Goal: Task Accomplishment & Management: Use online tool/utility

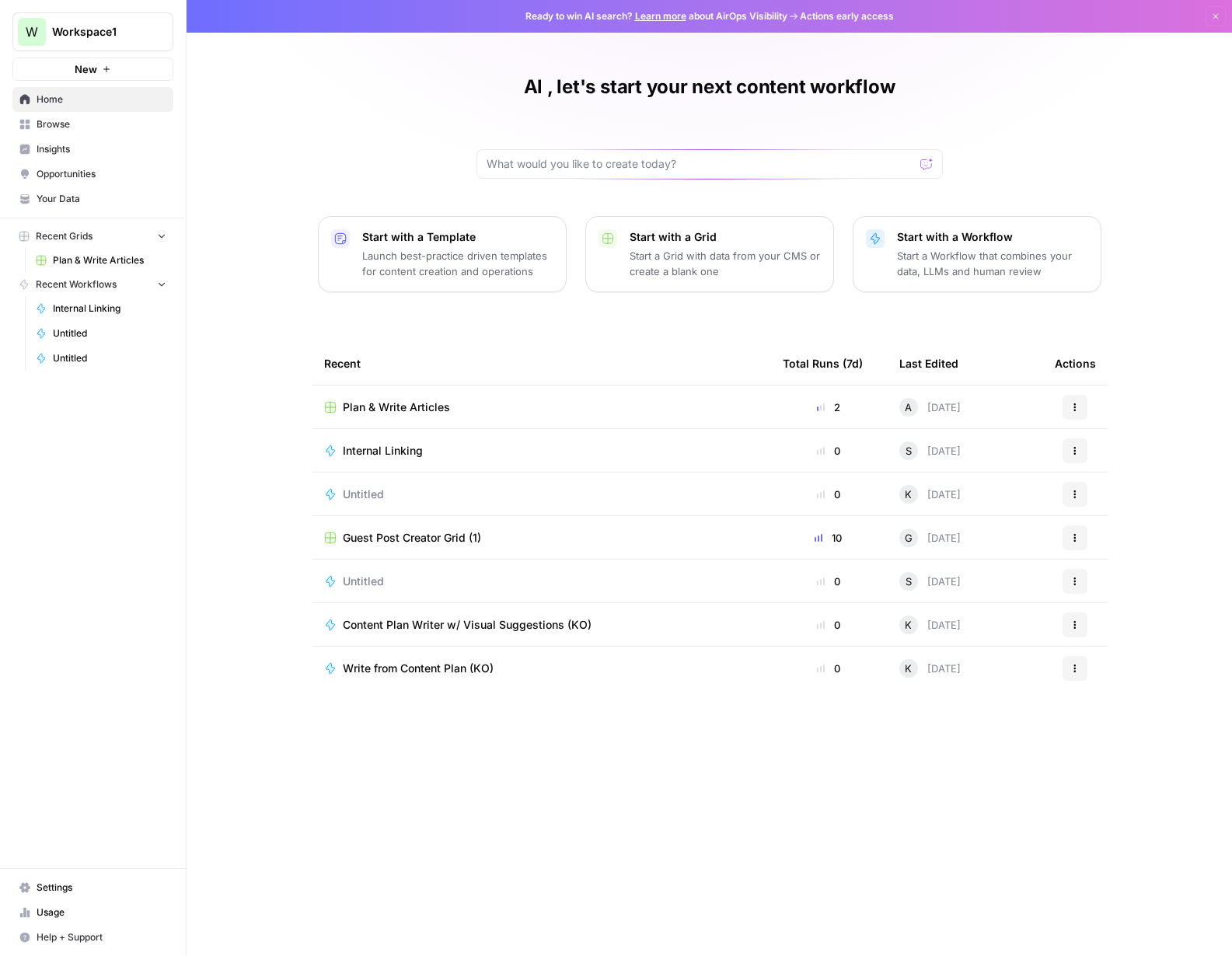
click at [450, 631] on span "Content Plan Writer w/ Visual Suggestions (KO)" at bounding box center [467, 625] width 248 height 15
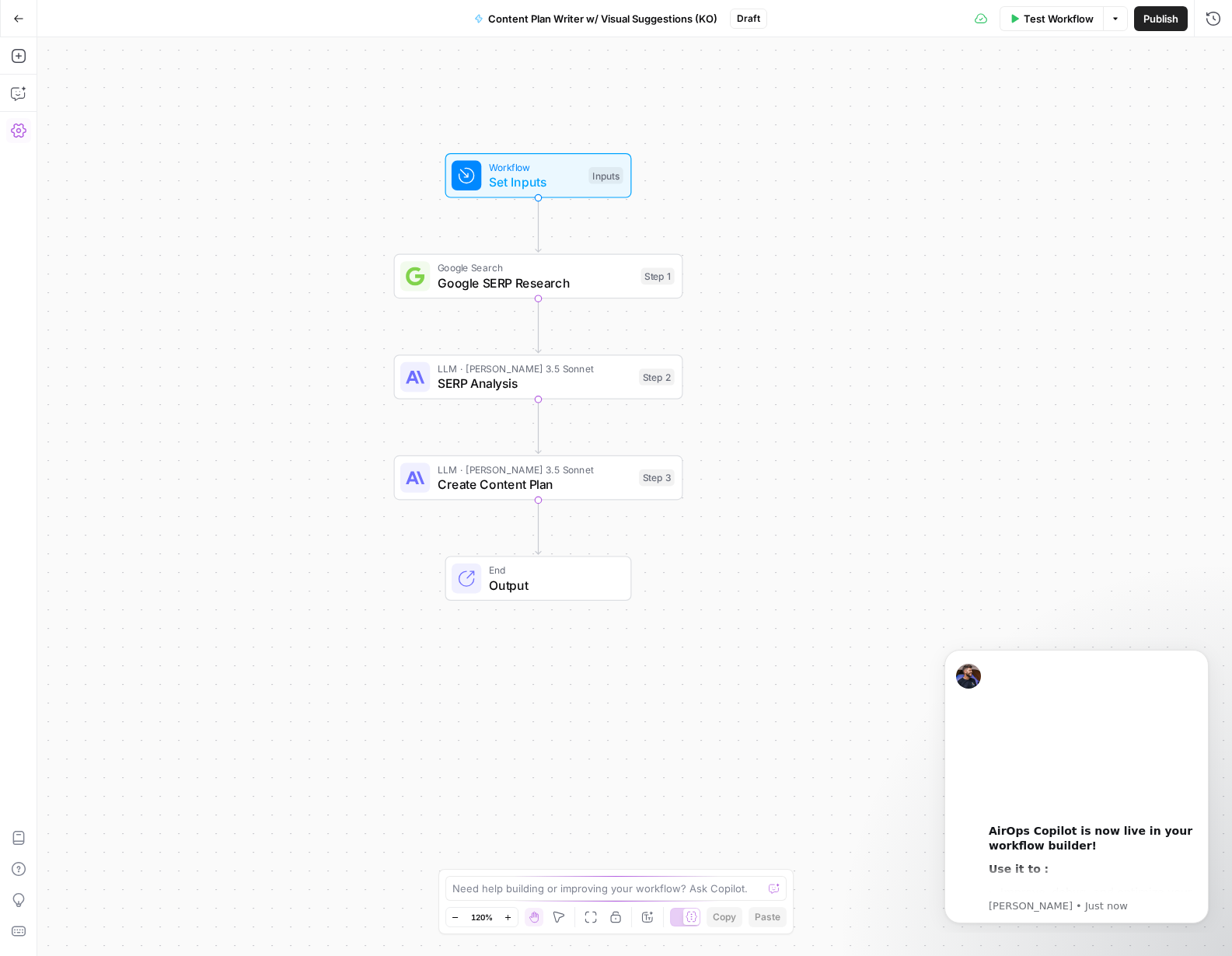
click at [12, 21] on button "Go Back" at bounding box center [18, 18] width 28 height 28
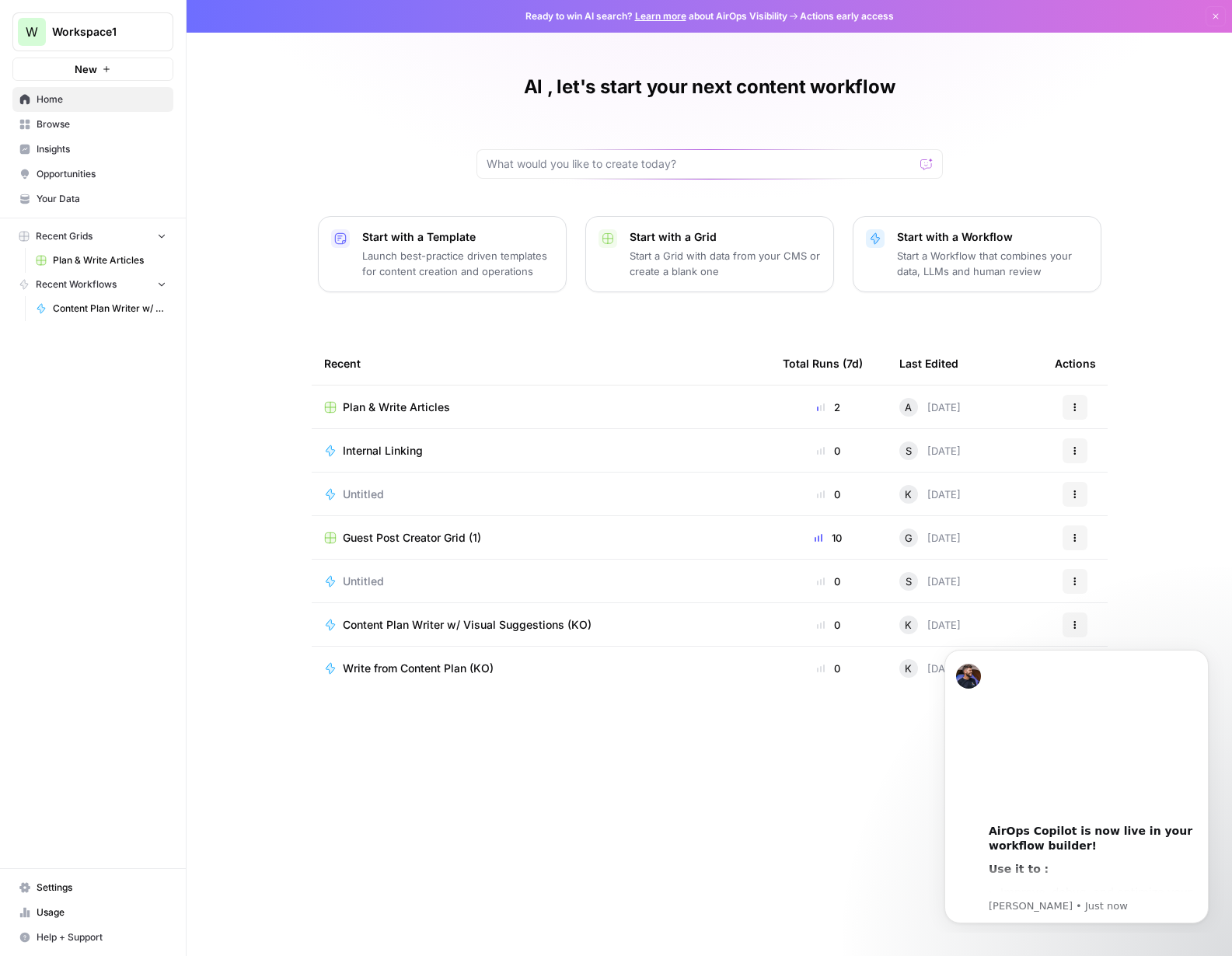
click at [92, 260] on span "Plan & Write Articles" at bounding box center [109, 260] width 113 height 14
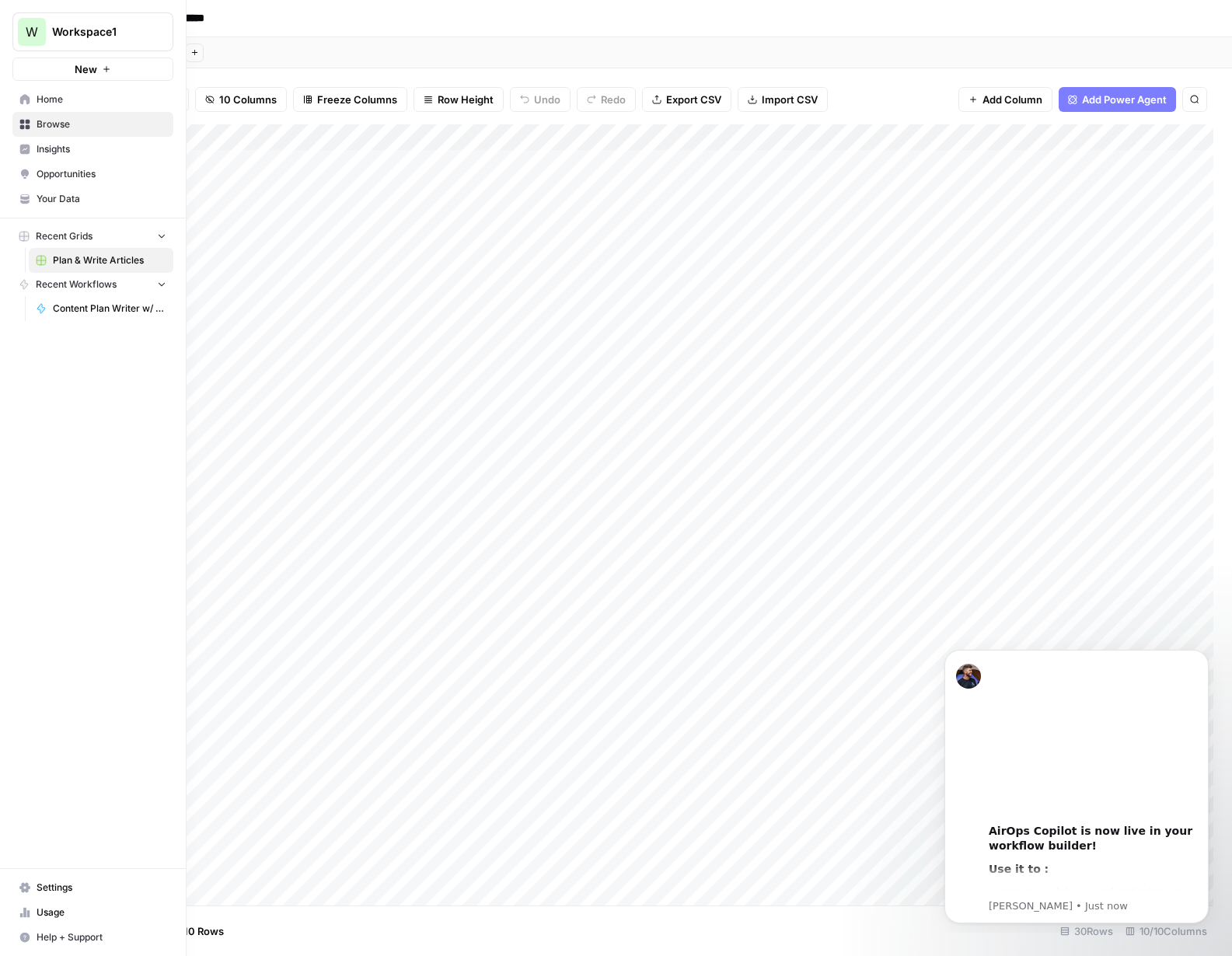
click at [40, 106] on link "Home" at bounding box center [93, 100] width 161 height 25
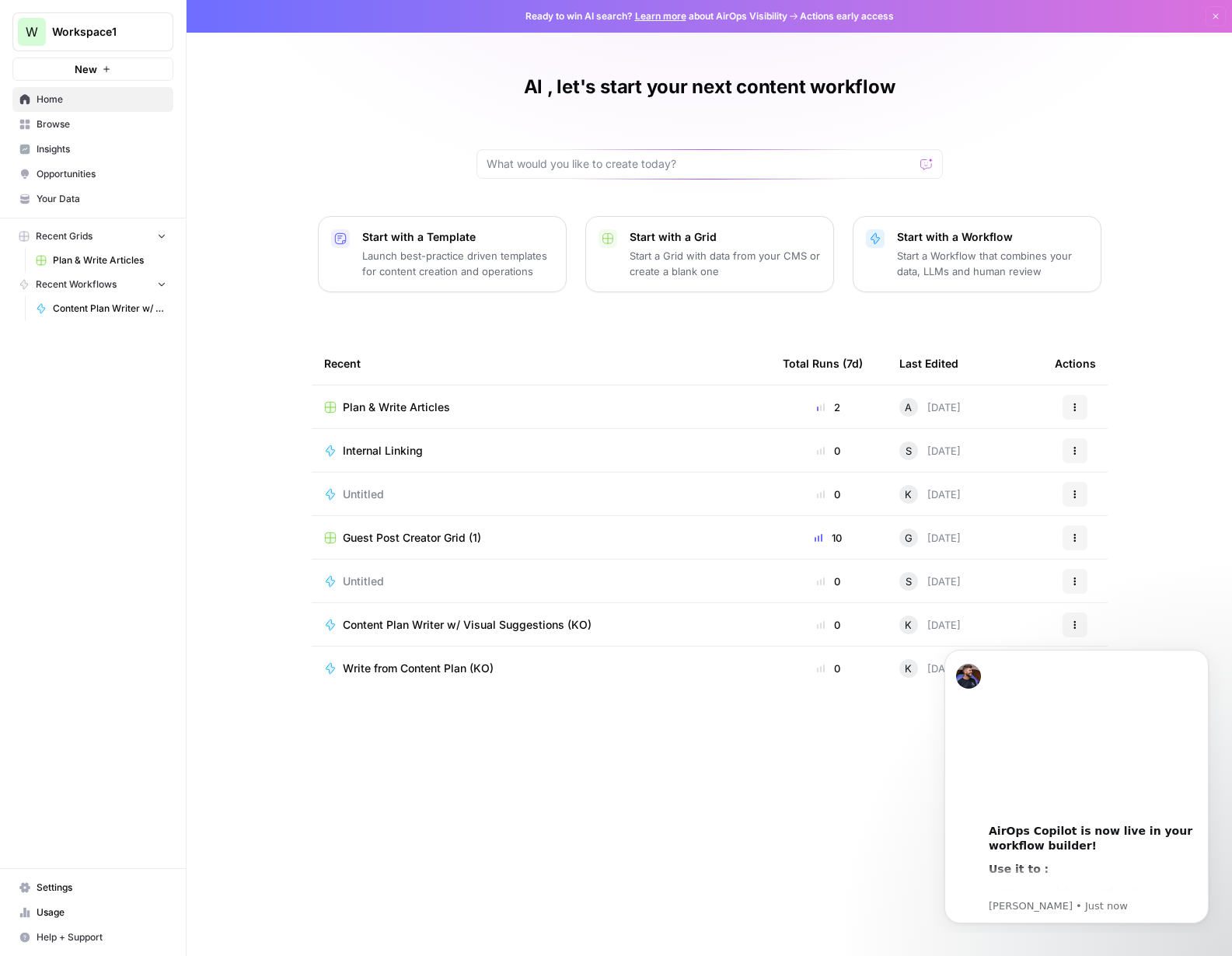
click at [1075, 404] on icon "button" at bounding box center [1076, 408] width 10 height 10
click at [1012, 446] on span "Duplicate" at bounding box center [1006, 444] width 125 height 15
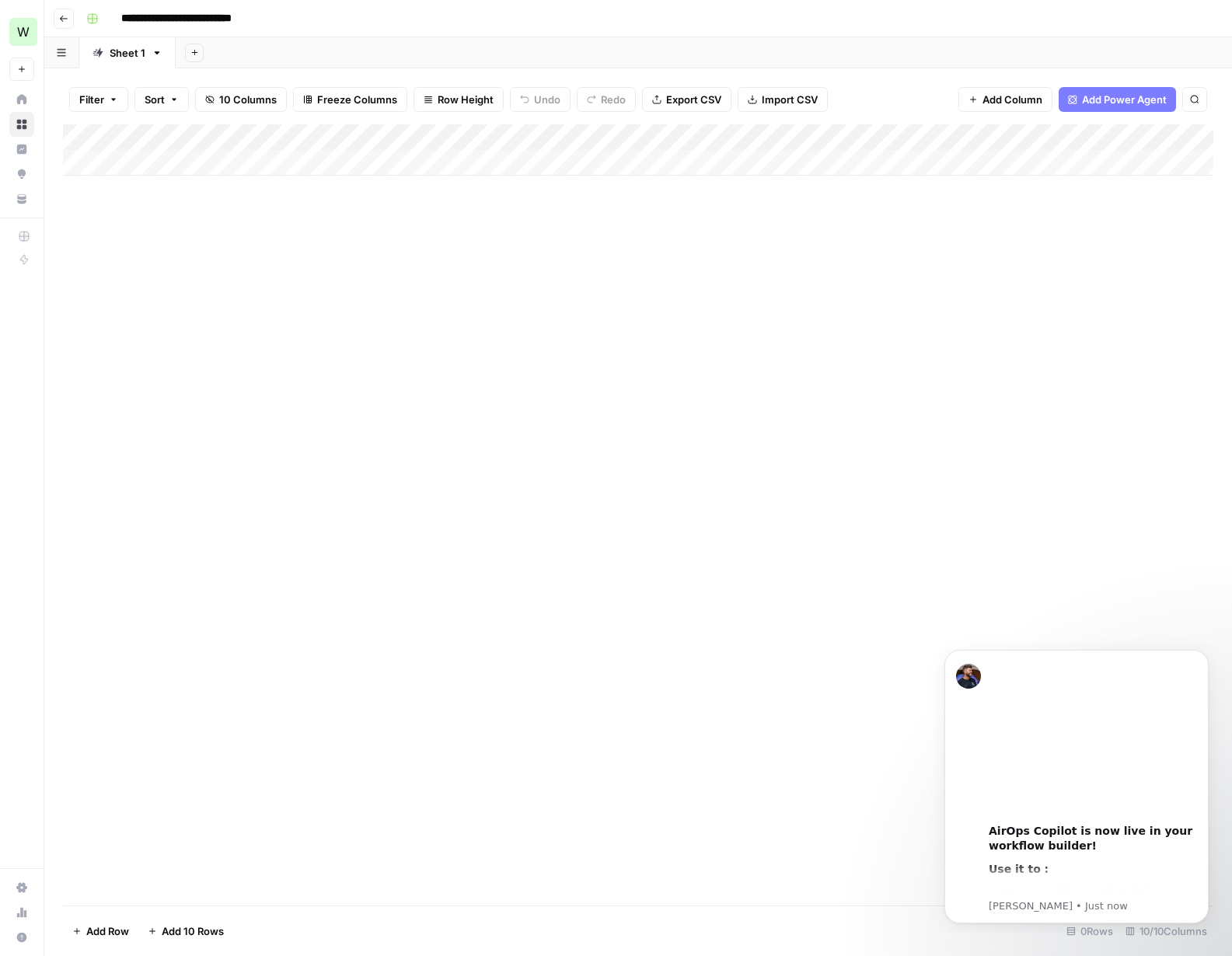
click at [277, 138] on div "Add Column" at bounding box center [639, 151] width 1151 height 52
click at [277, 138] on div at bounding box center [238, 136] width 243 height 31
click at [53, 53] on button "button" at bounding box center [61, 53] width 35 height 31
drag, startPoint x: 72, startPoint y: 49, endPoint x: 76, endPoint y: 37, distance: 12.6
click at [72, 47] on button "button" at bounding box center [61, 53] width 35 height 31
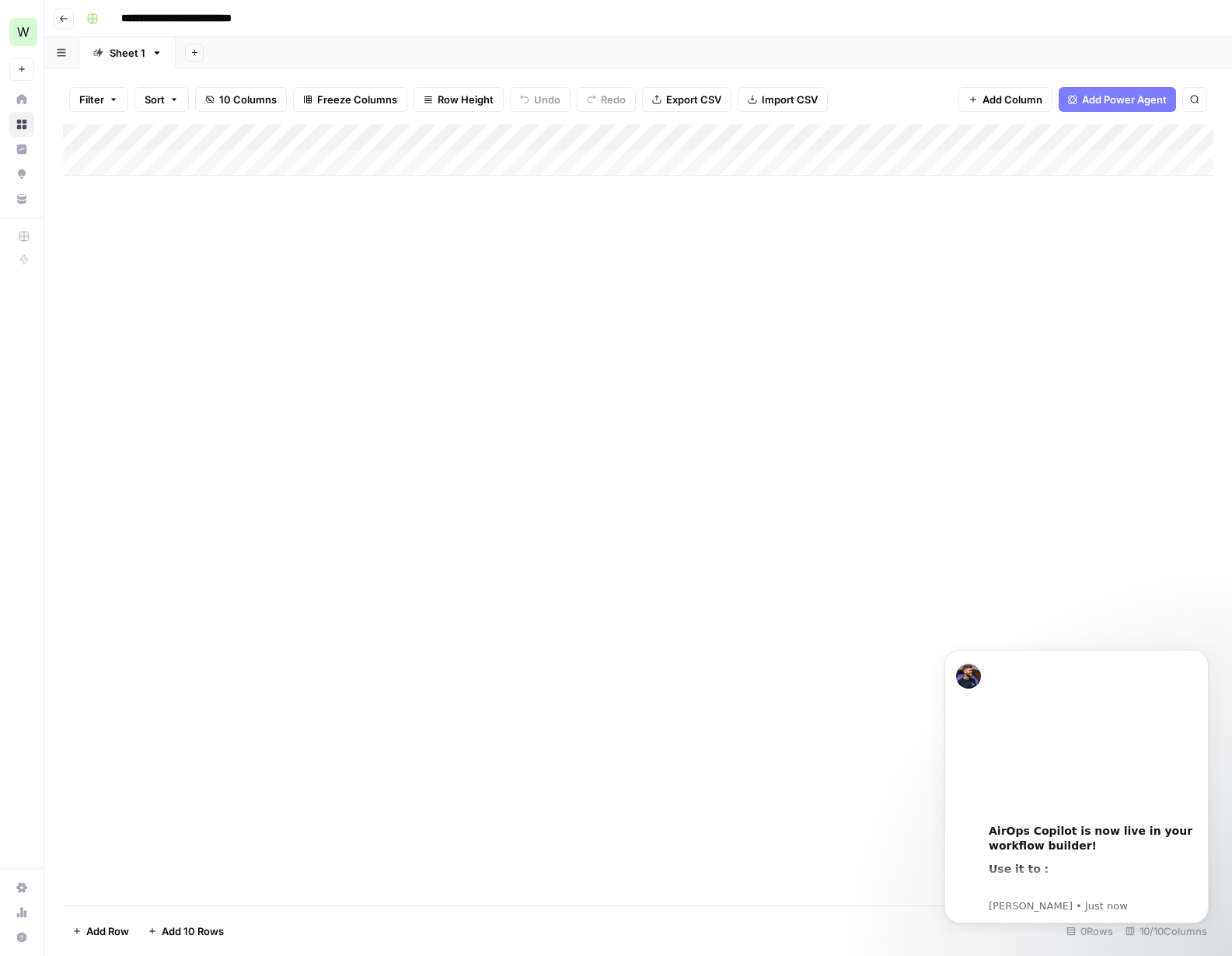
click at [66, 21] on icon "button" at bounding box center [64, 19] width 10 height 10
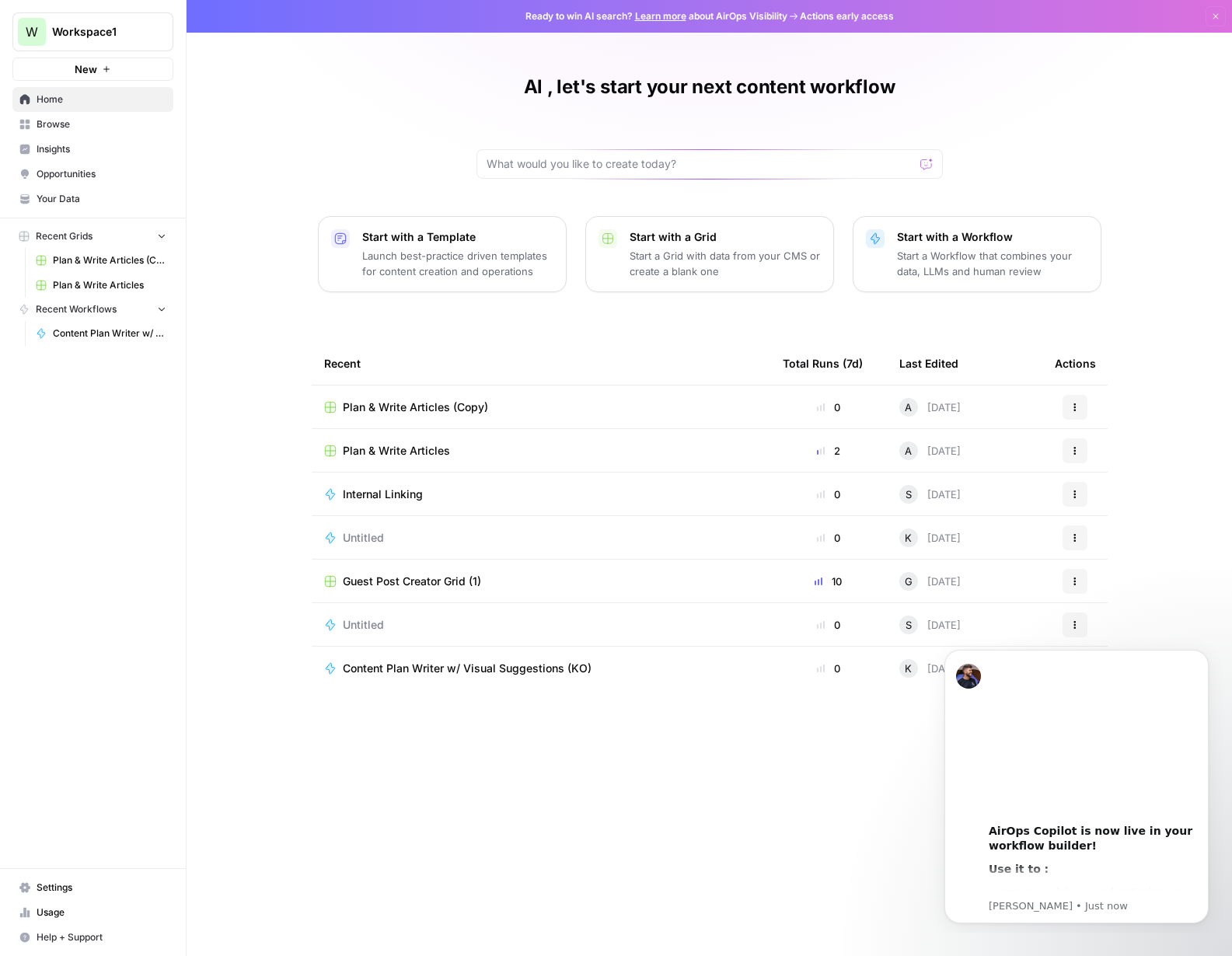
click at [397, 407] on span "Plan & Write Articles (Copy)" at bounding box center [416, 408] width 146 height 15
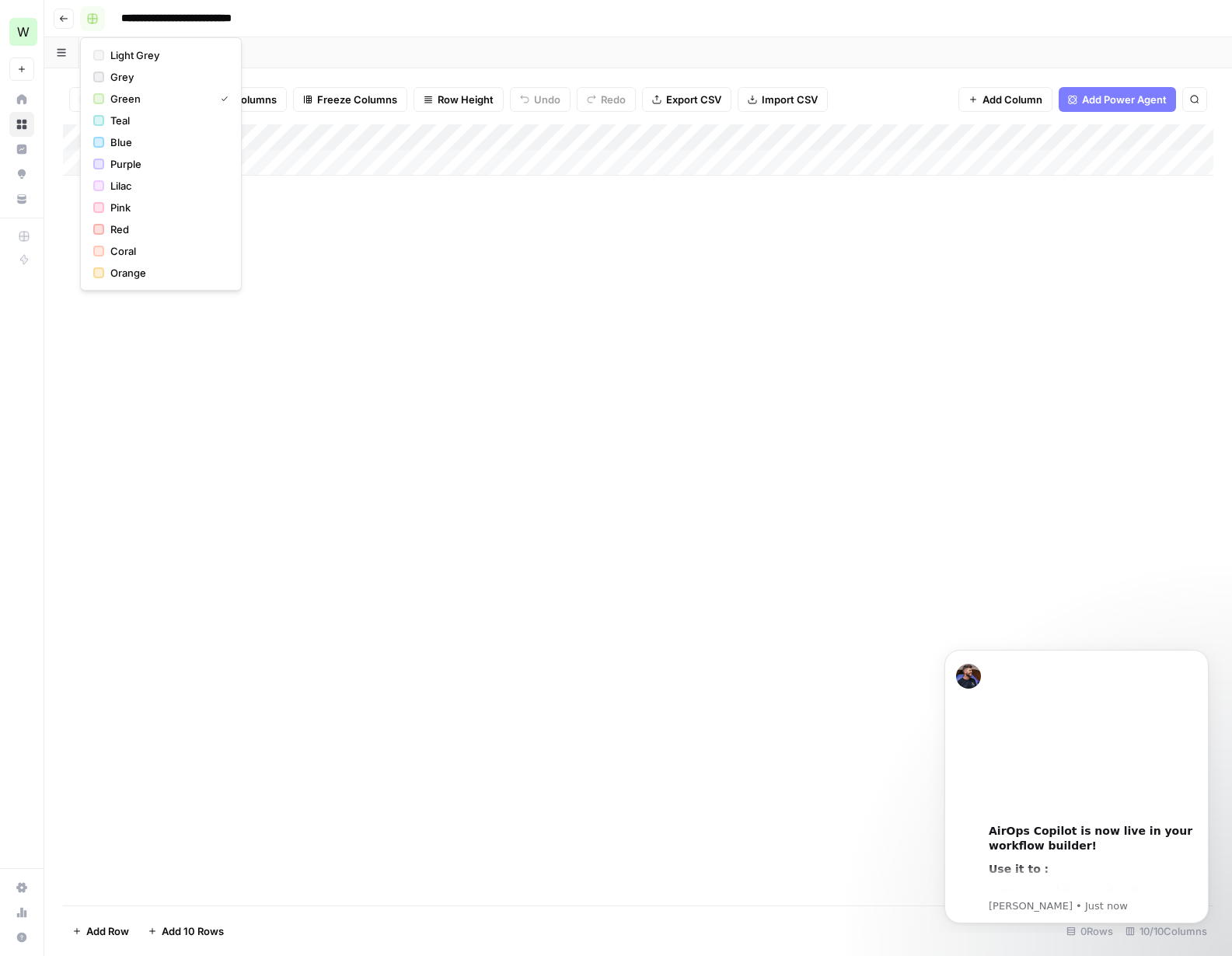
click at [97, 18] on icon "button" at bounding box center [93, 19] width 10 height 10
click at [171, 17] on input "**********" at bounding box center [194, 18] width 160 height 25
click at [419, 12] on div "**********" at bounding box center [648, 18] width 1136 height 25
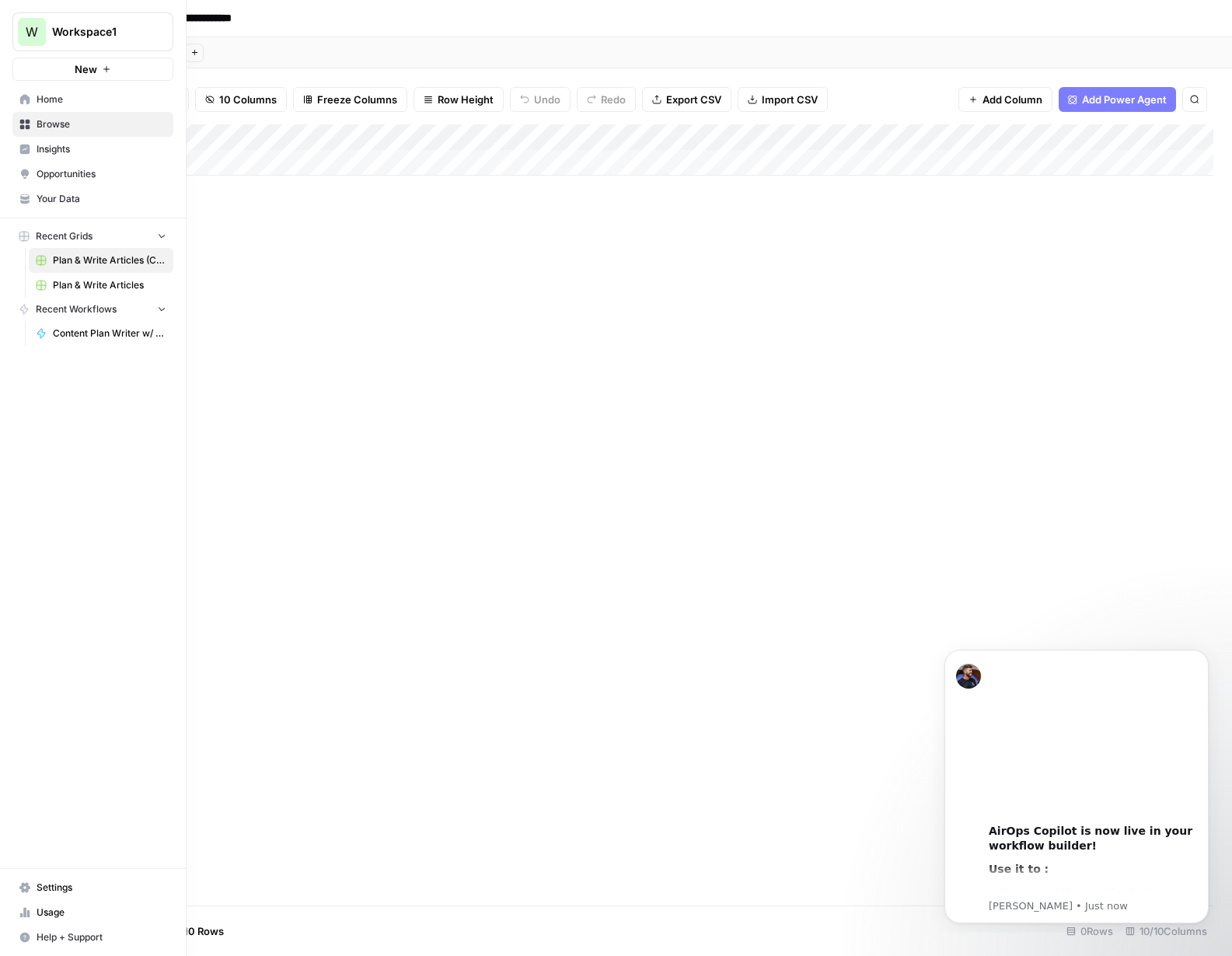
click at [24, 105] on link "Home" at bounding box center [93, 100] width 161 height 25
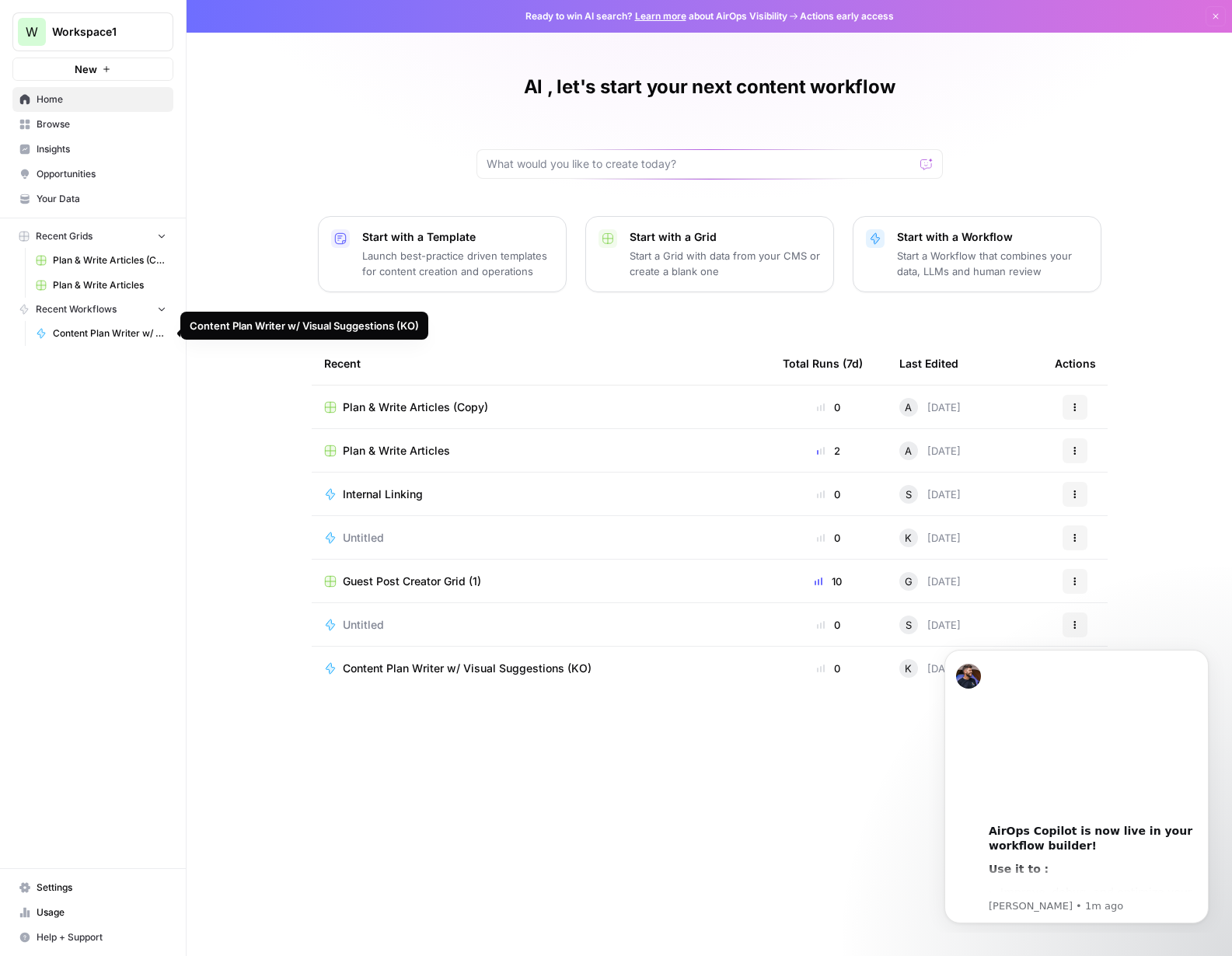
click at [81, 336] on span "Content Plan Writer w/ Visual Suggestions (KO)" at bounding box center [109, 334] width 113 height 14
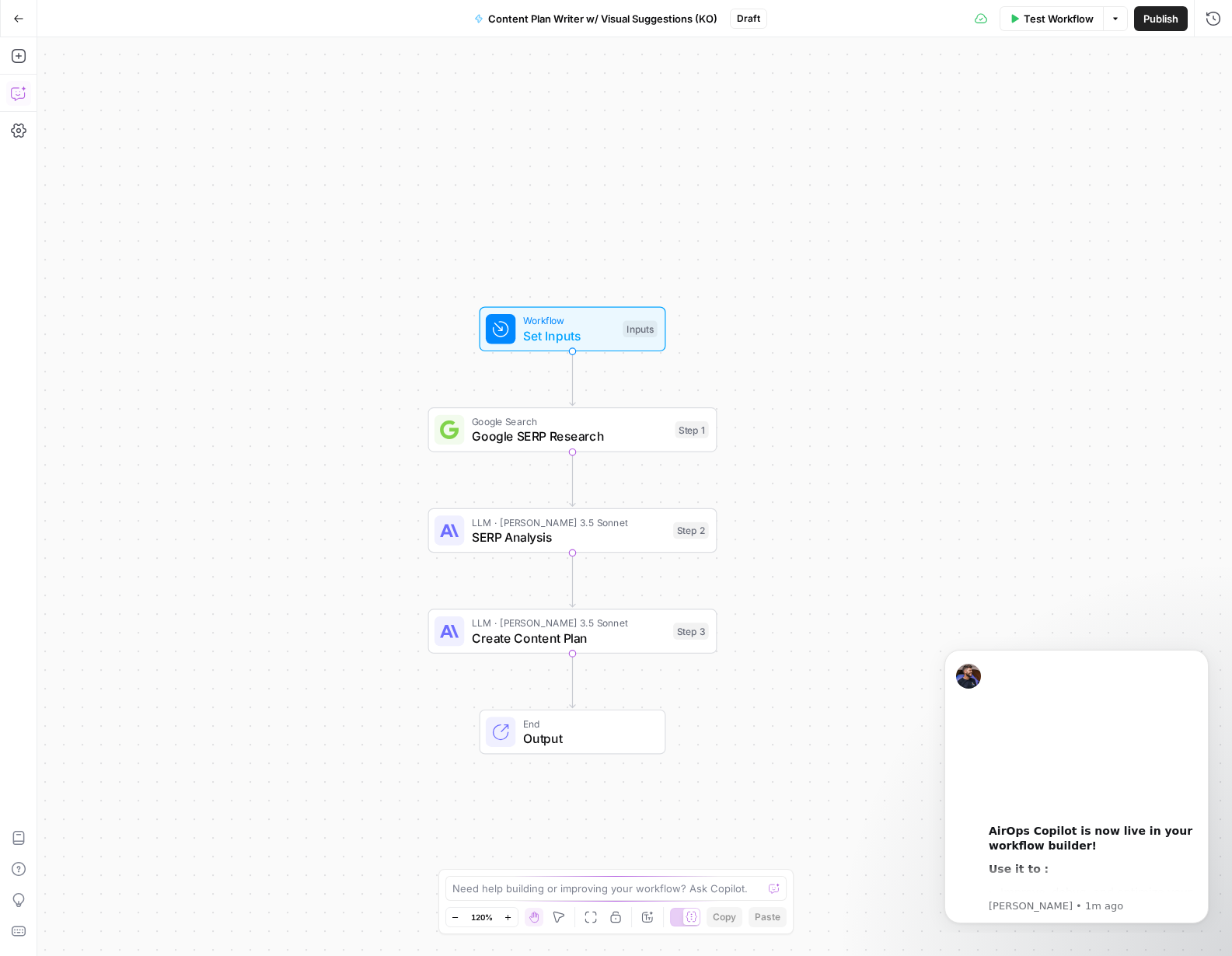
click at [23, 89] on icon "button" at bounding box center [24, 89] width 6 height 6
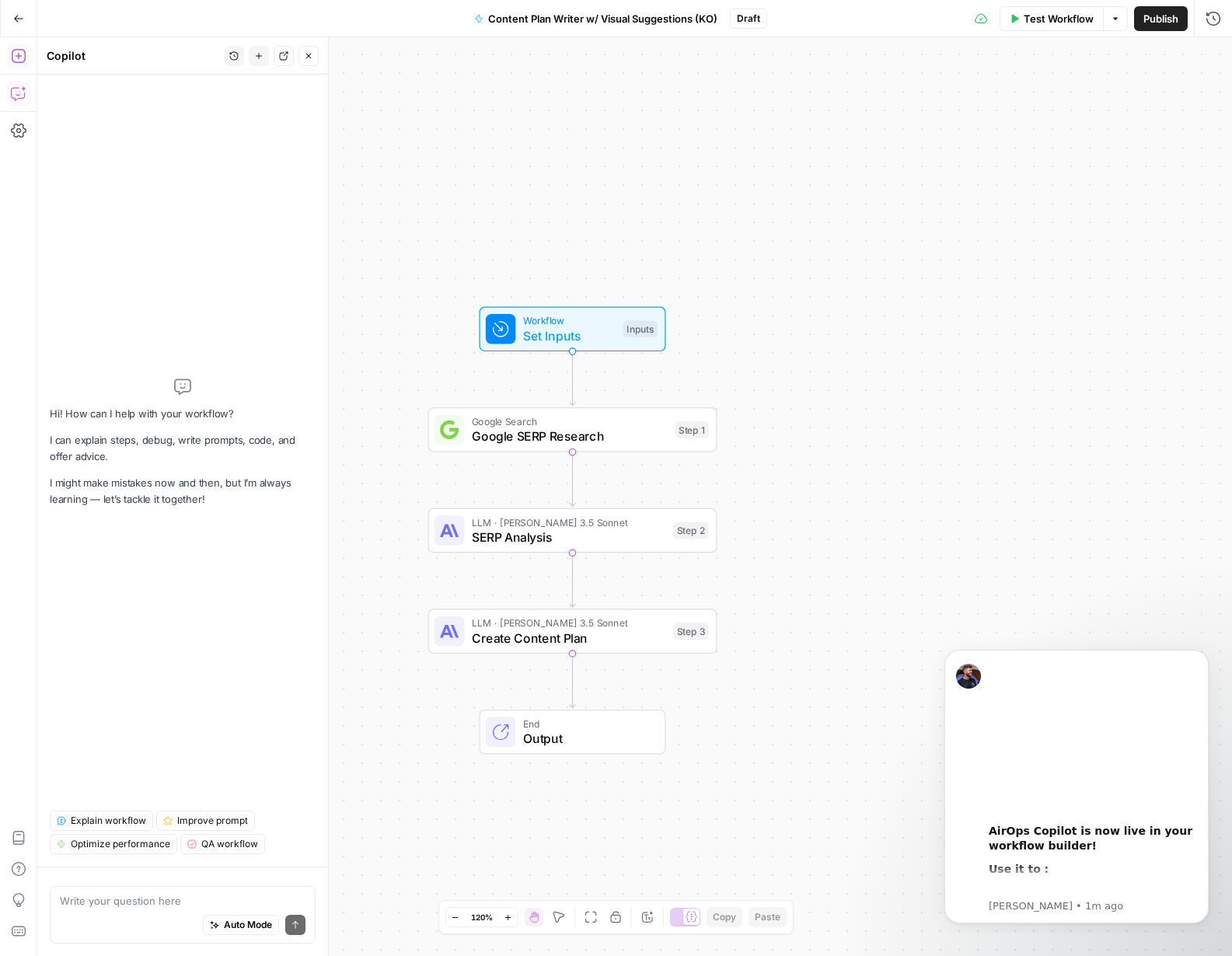
click at [12, 67] on button "Add Steps" at bounding box center [18, 56] width 25 height 25
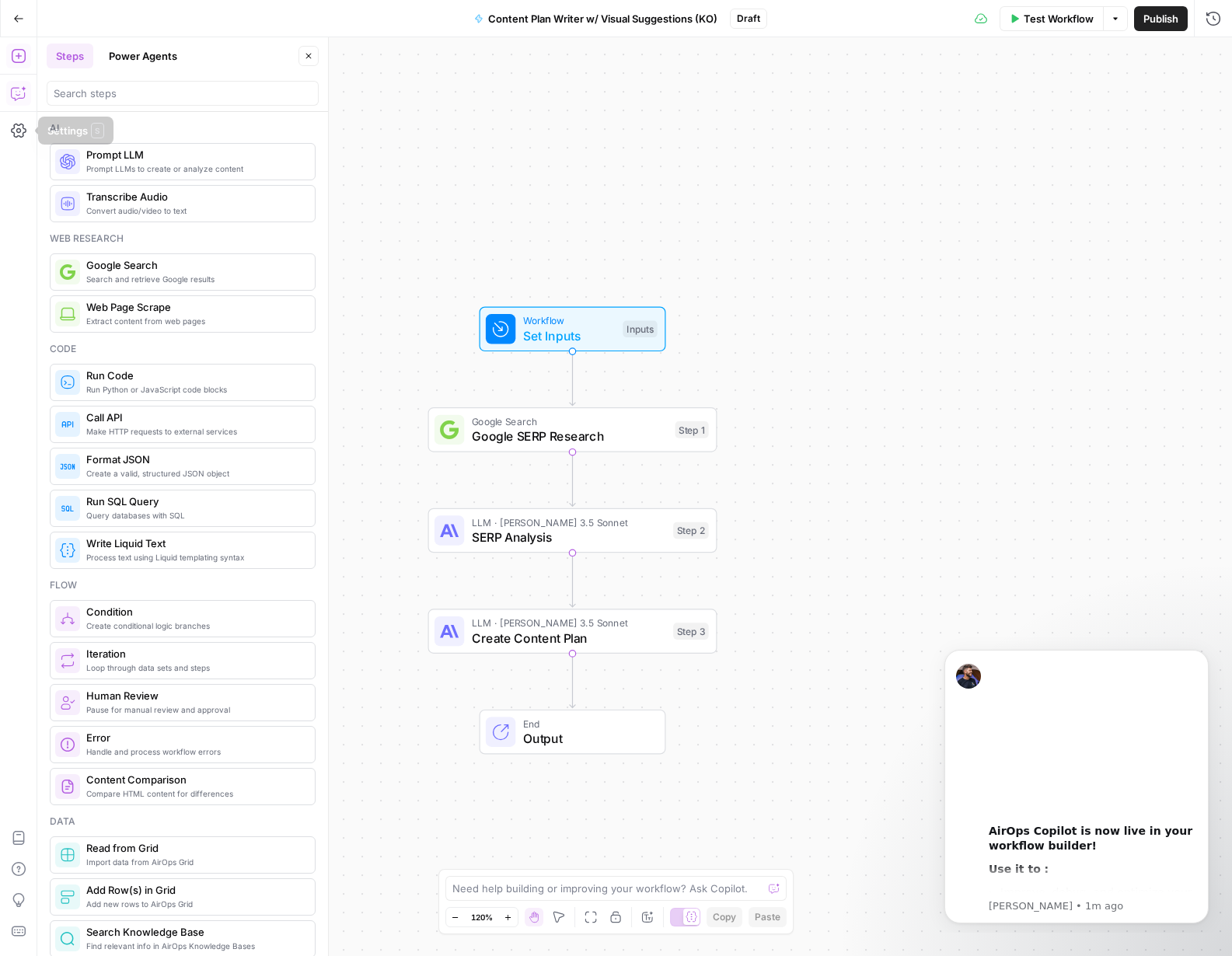
click at [18, 101] on button "Copilot" at bounding box center [18, 93] width 25 height 25
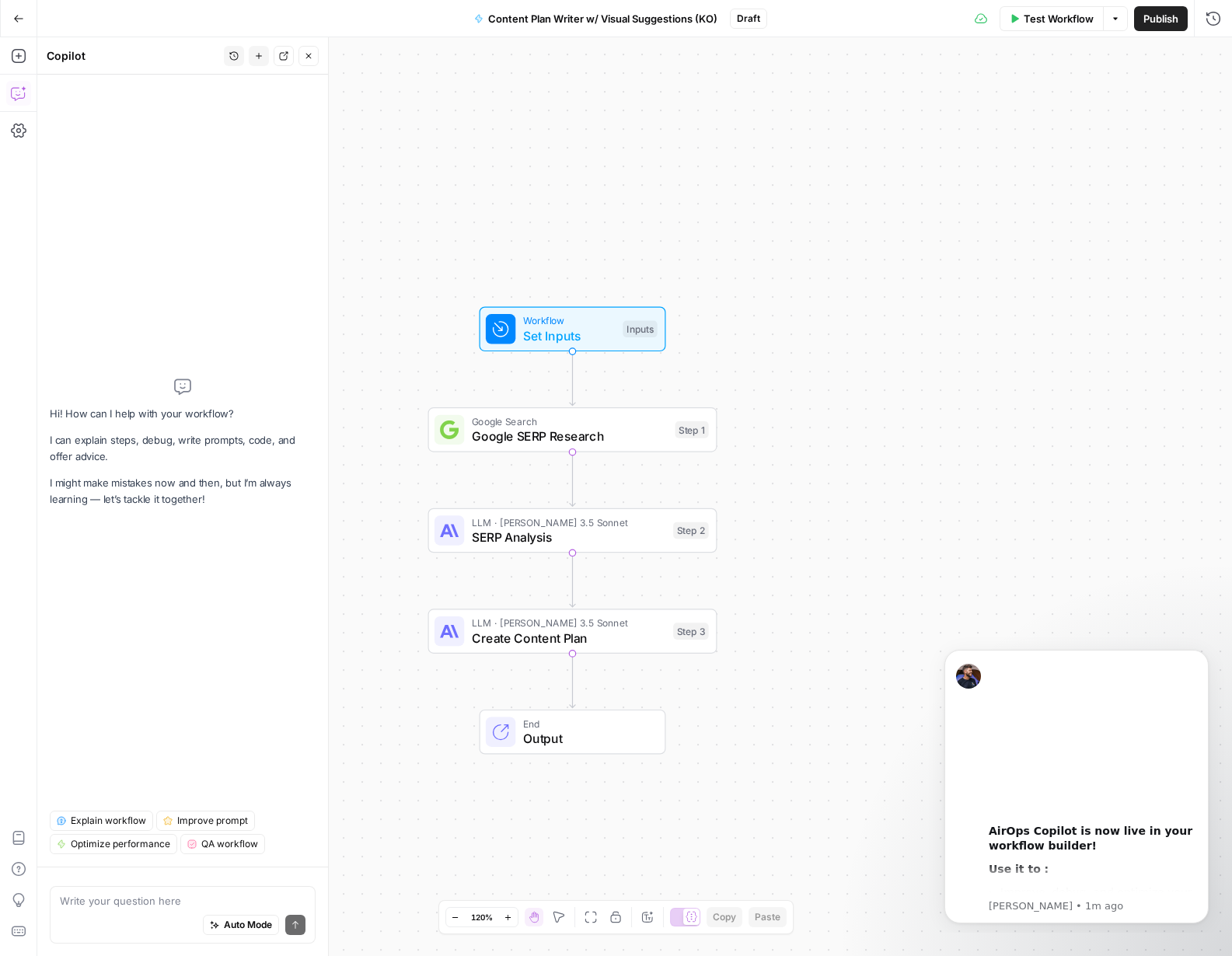
click at [138, 917] on div "Auto Mode Send" at bounding box center [182, 926] width 245 height 35
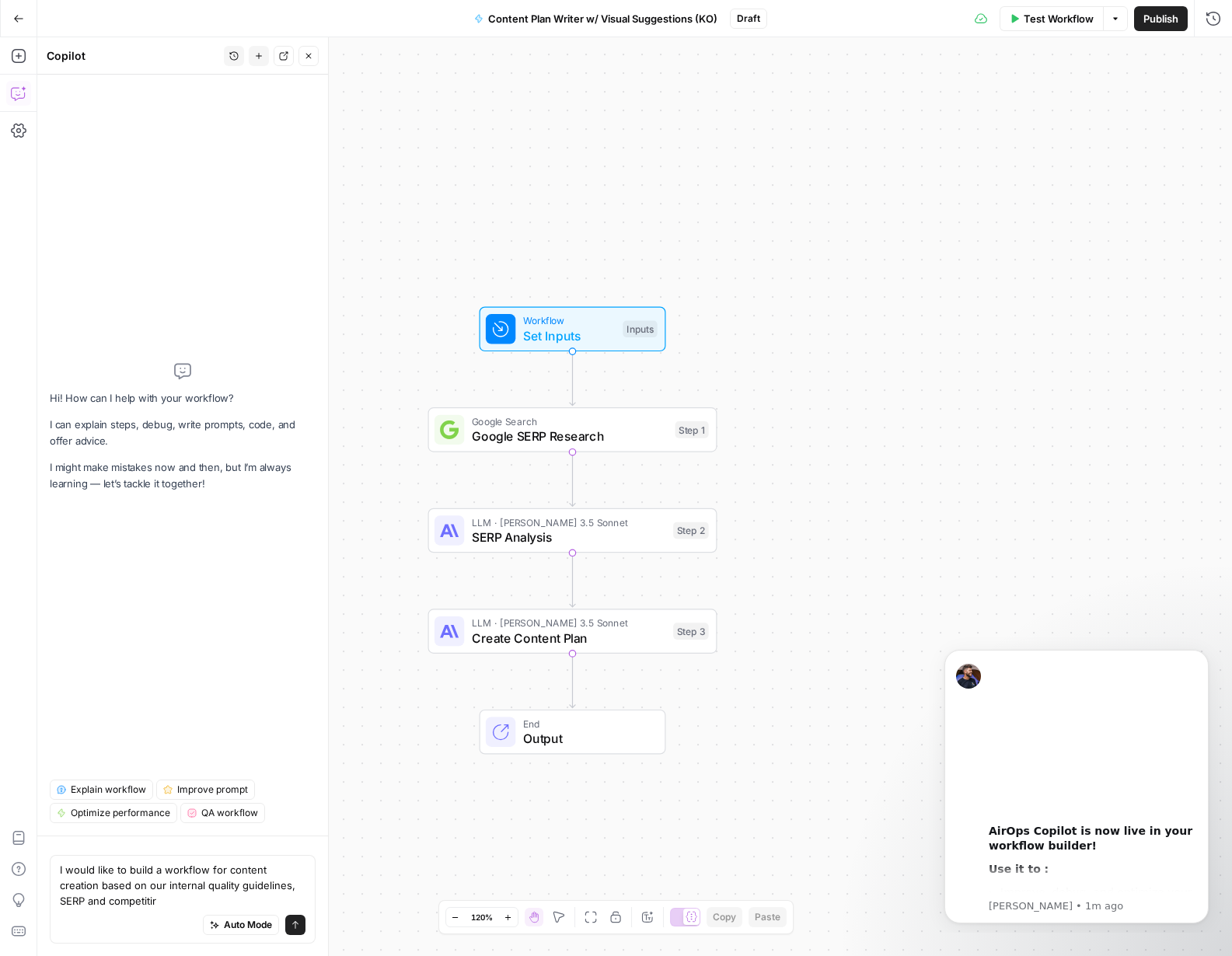
click at [145, 916] on div "Auto Mode Send" at bounding box center [182, 926] width 245 height 35
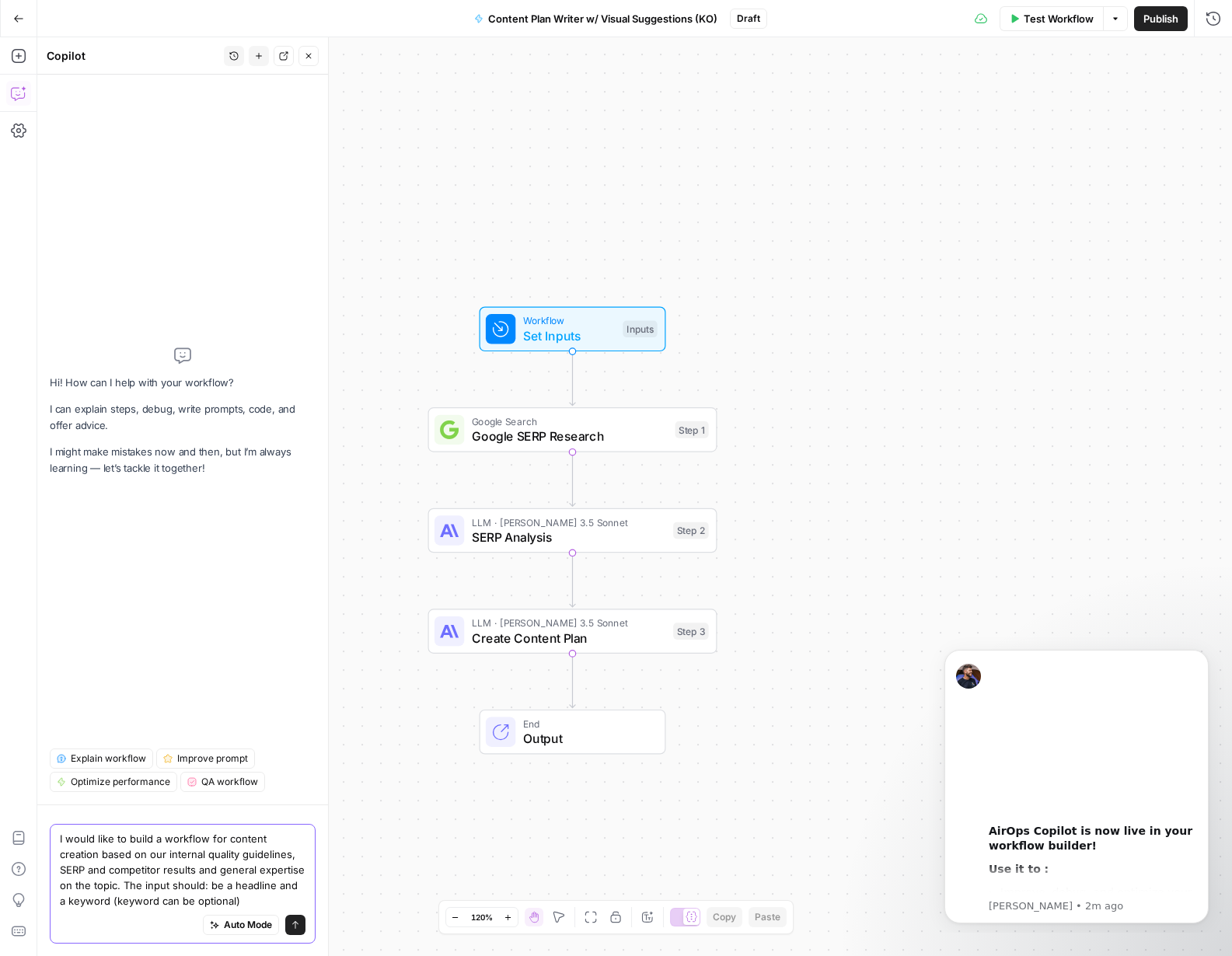
click at [148, 902] on textarea "I would like to build a workflow for content creation based on our internal qua…" at bounding box center [182, 870] width 245 height 78
click at [99, 902] on textarea "I would like to build a workflow for content creation based on our internal qua…" at bounding box center [182, 870] width 245 height 78
click at [248, 904] on textarea "I would like to build a workflow for content creation based on our internal qua…" at bounding box center [182, 870] width 245 height 78
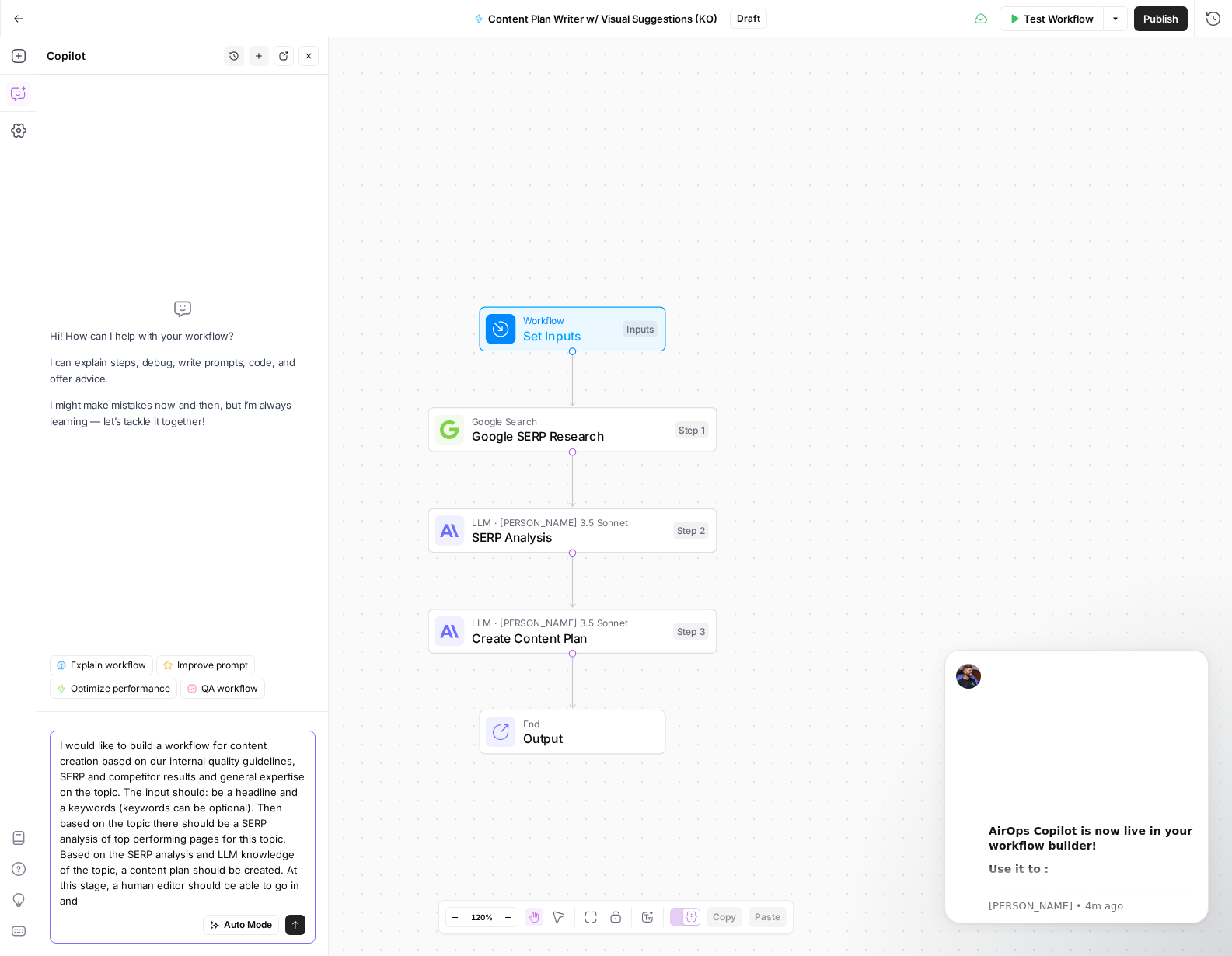
click at [175, 889] on textarea "I would like to build a workflow for content creation based on our internal qua…" at bounding box center [182, 824] width 245 height 171
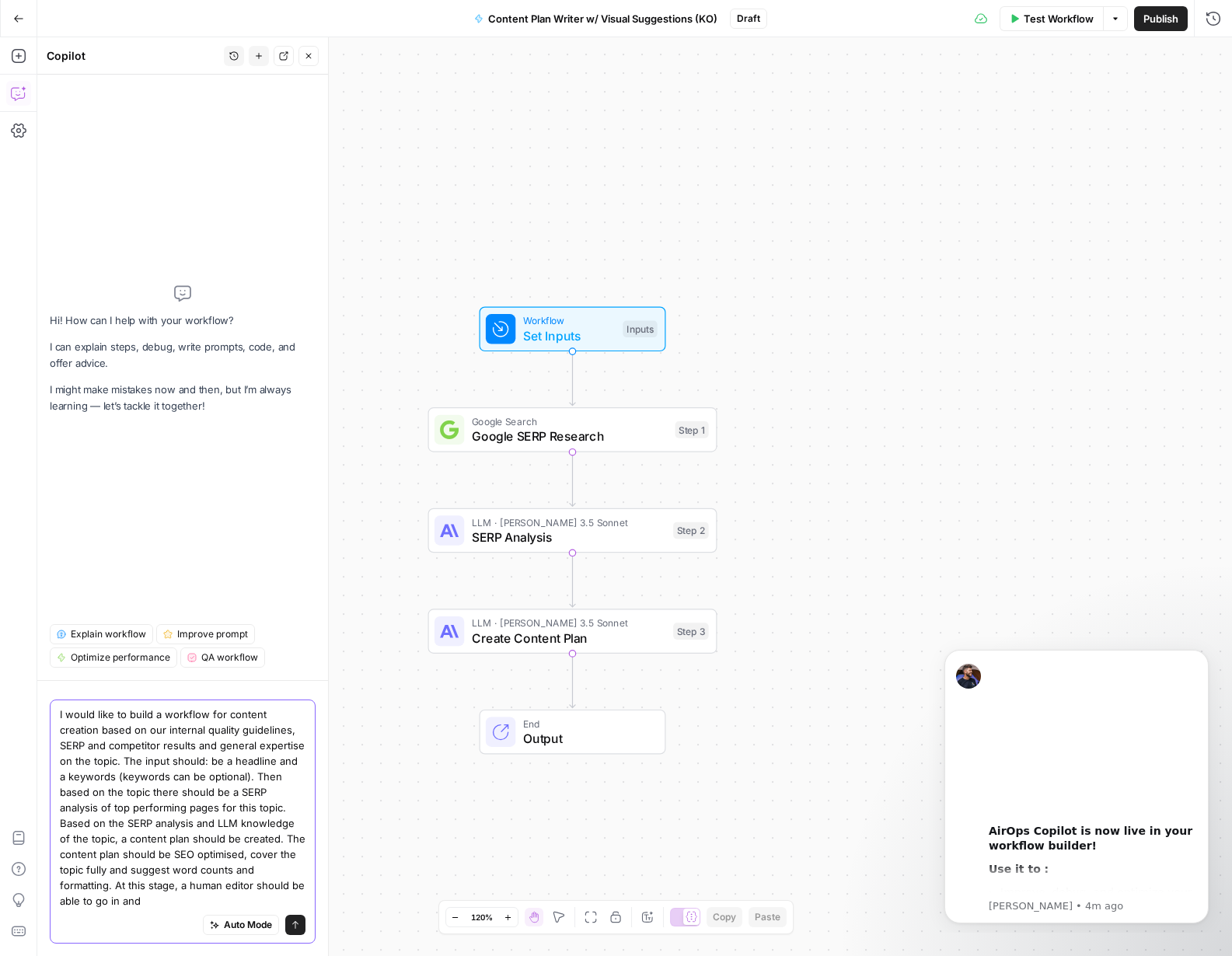
drag, startPoint x: 231, startPoint y: 872, endPoint x: 208, endPoint y: 872, distance: 23.0
click at [208, 872] on textarea "I would like to build a workflow for content creation based on our internal qua…" at bounding box center [182, 807] width 245 height 202
click at [259, 886] on textarea "I would like to build a workflow for content creation based on our internal qua…" at bounding box center [182, 807] width 245 height 202
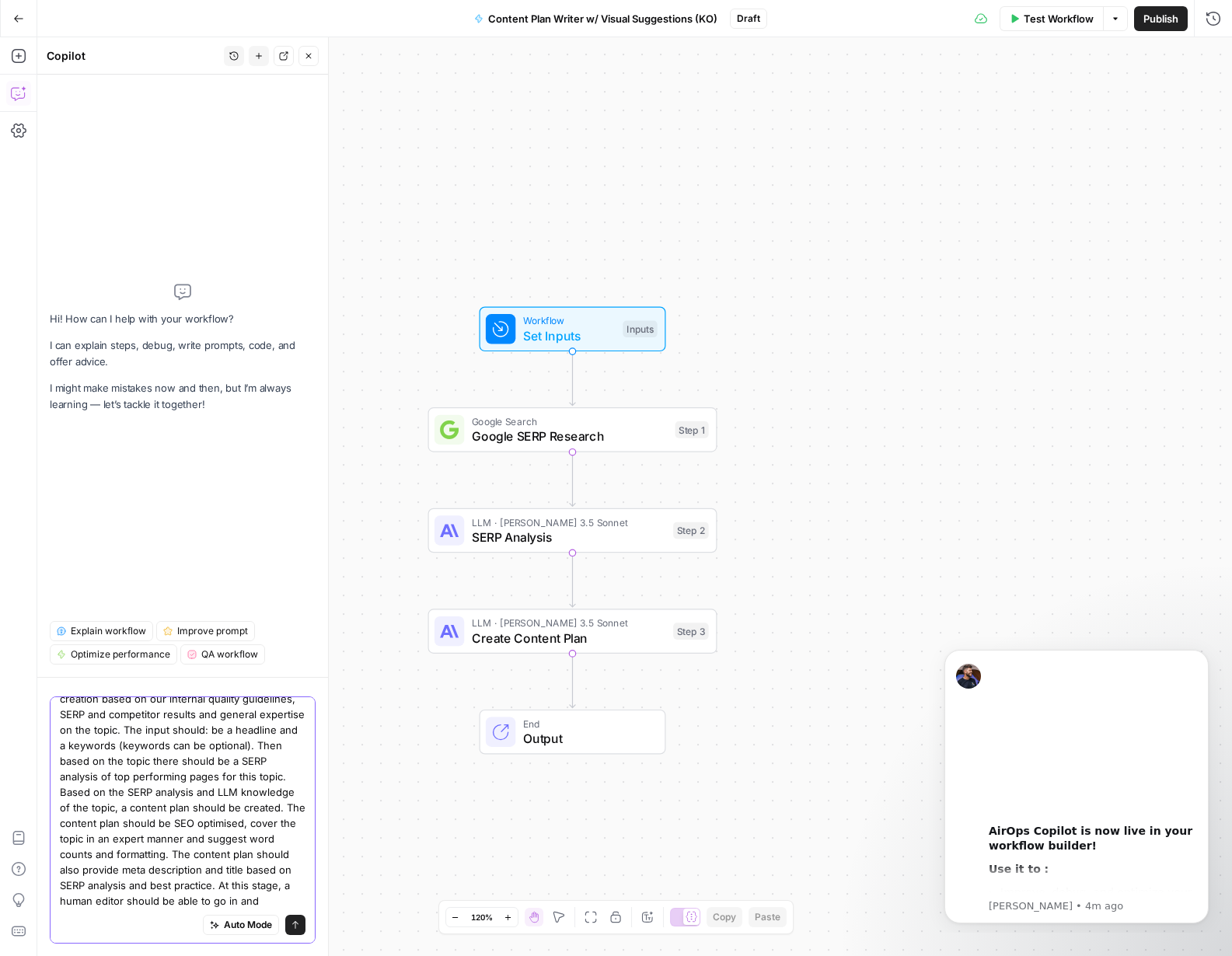
click at [135, 898] on textarea "I would like to build a workflow for content creation based on our internal qua…" at bounding box center [182, 792] width 245 height 233
drag, startPoint x: 138, startPoint y: 902, endPoint x: 48, endPoint y: 909, distance: 90.3
click at [48, 909] on div "I would like to build a workflow for content creation based on our internal qua…" at bounding box center [182, 816] width 291 height 279
drag, startPoint x: 129, startPoint y: 901, endPoint x: 58, endPoint y: 905, distance: 71.1
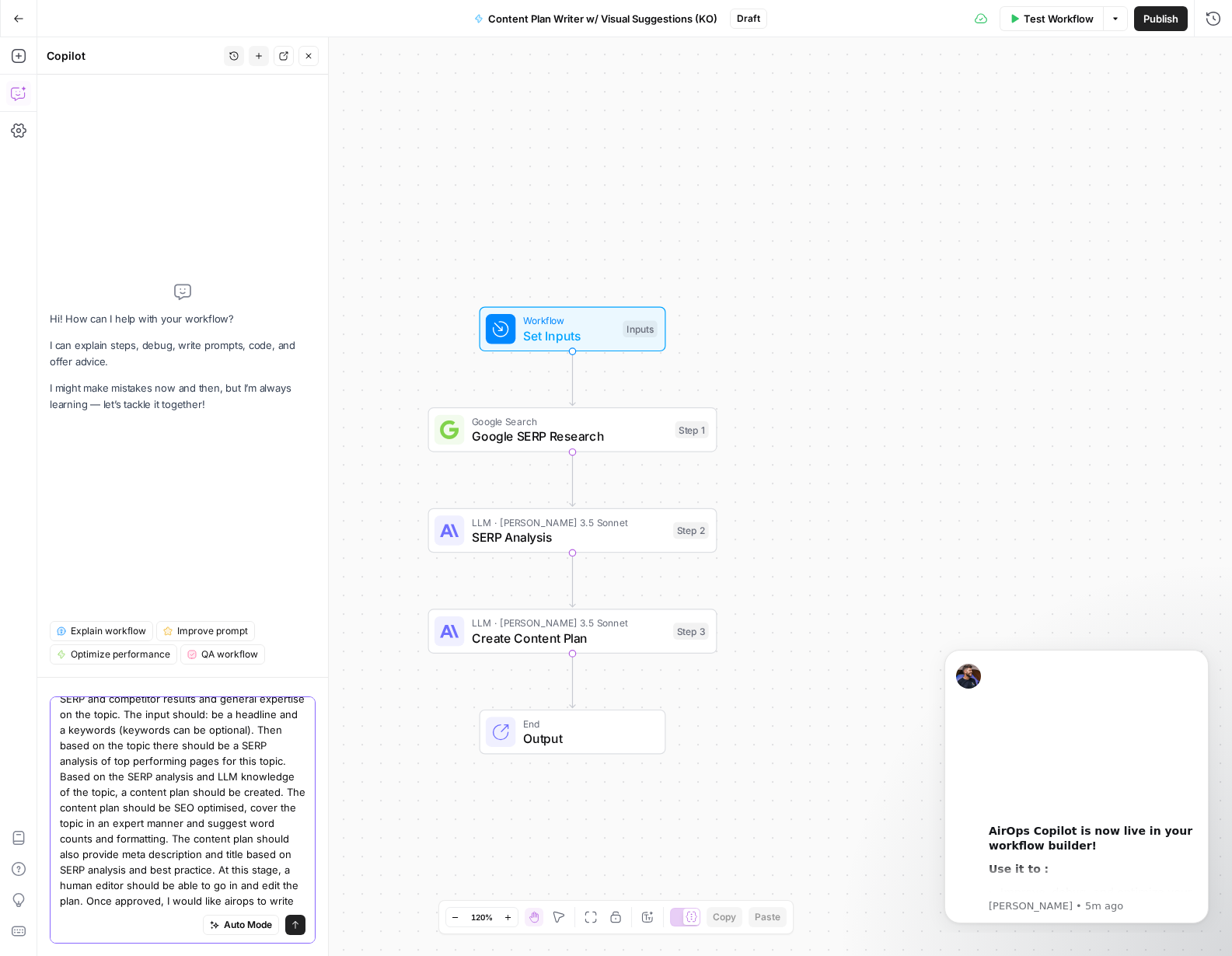
click at [58, 905] on div "I would like to build a workflow for content creation based on our internal qua…" at bounding box center [182, 821] width 266 height 247
type textarea "I would like to build a workflow for content creation based on our internal qua…"
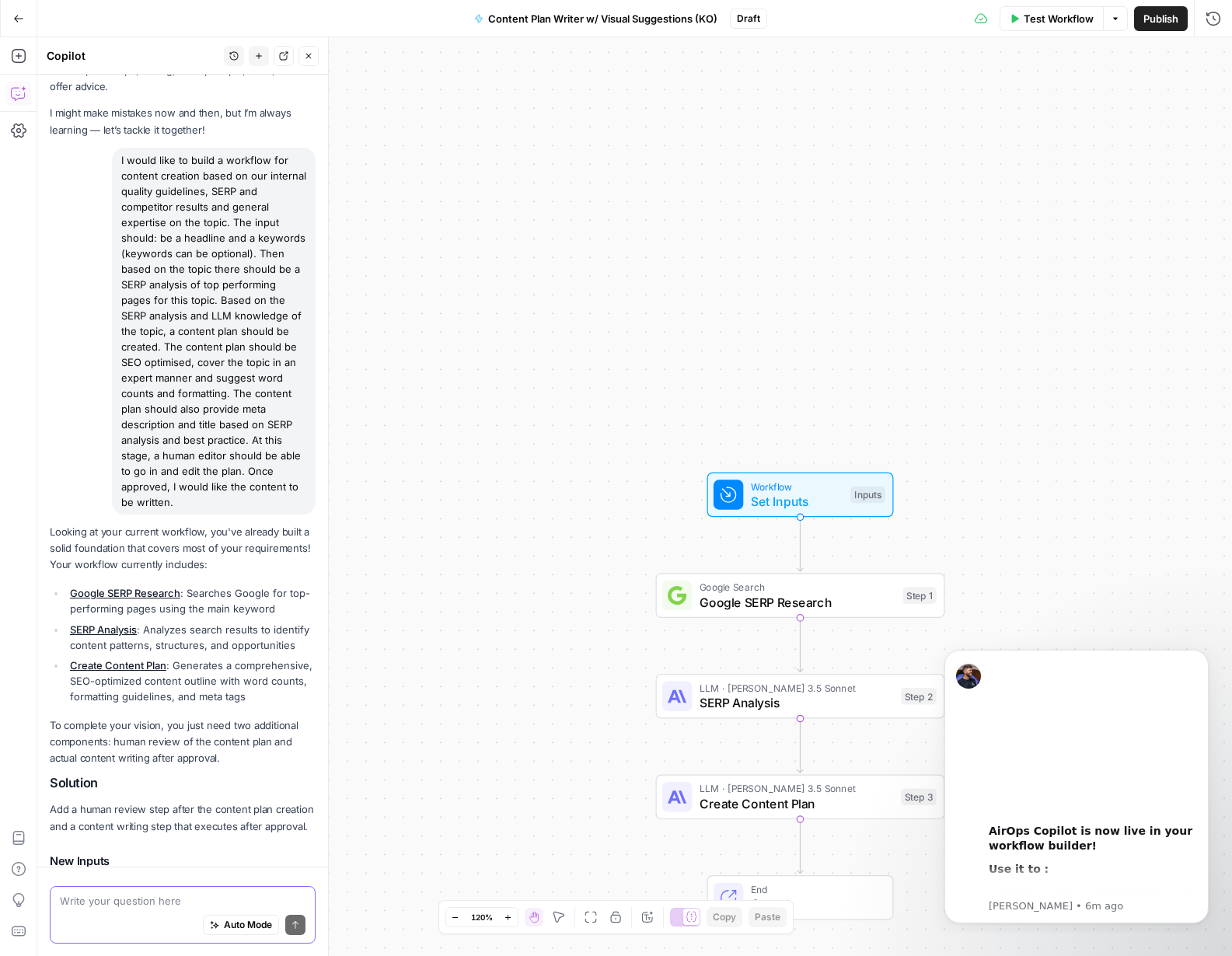
scroll to position [0, 0]
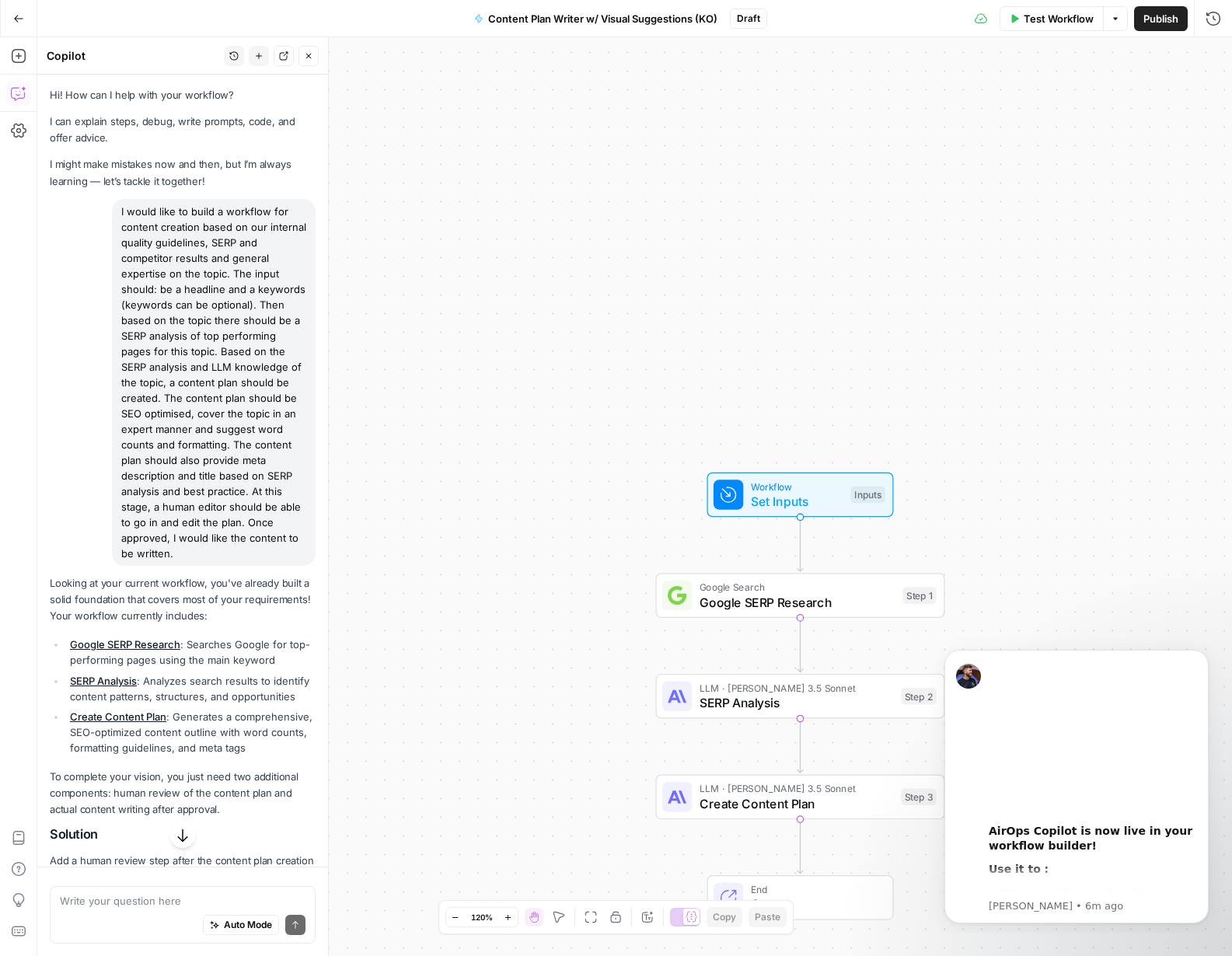
drag, startPoint x: 179, startPoint y: 554, endPoint x: 108, endPoint y: 218, distance: 343.4
click at [108, 218] on div "I would like to build a workflow for content creation based on our internal qua…" at bounding box center [182, 383] width 266 height 367
copy div "I would like to build a workflow for content creation based on our internal qua…"
click at [306, 59] on icon "button" at bounding box center [309, 57] width 10 height 10
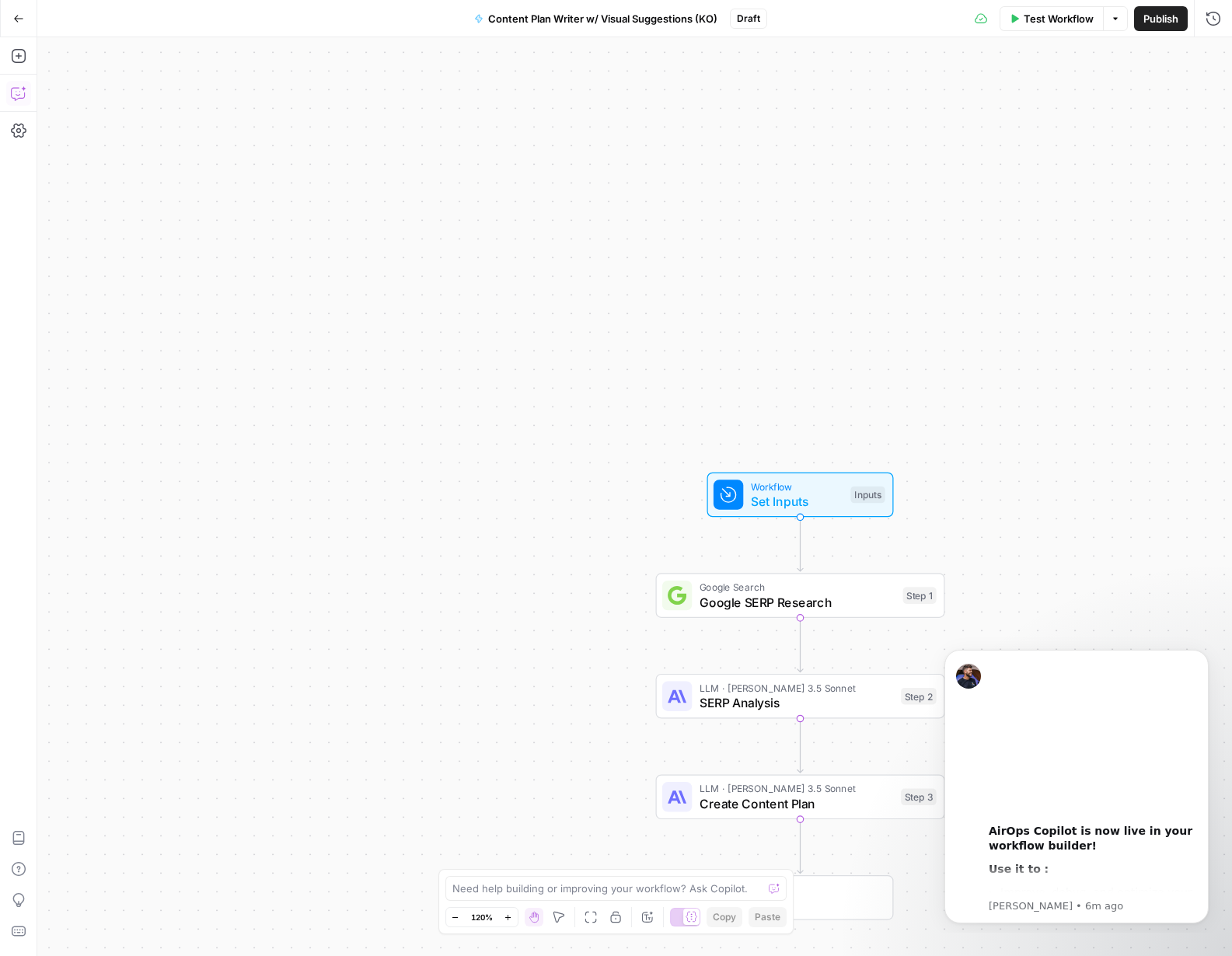
click at [21, 87] on icon "button" at bounding box center [18, 93] width 15 height 15
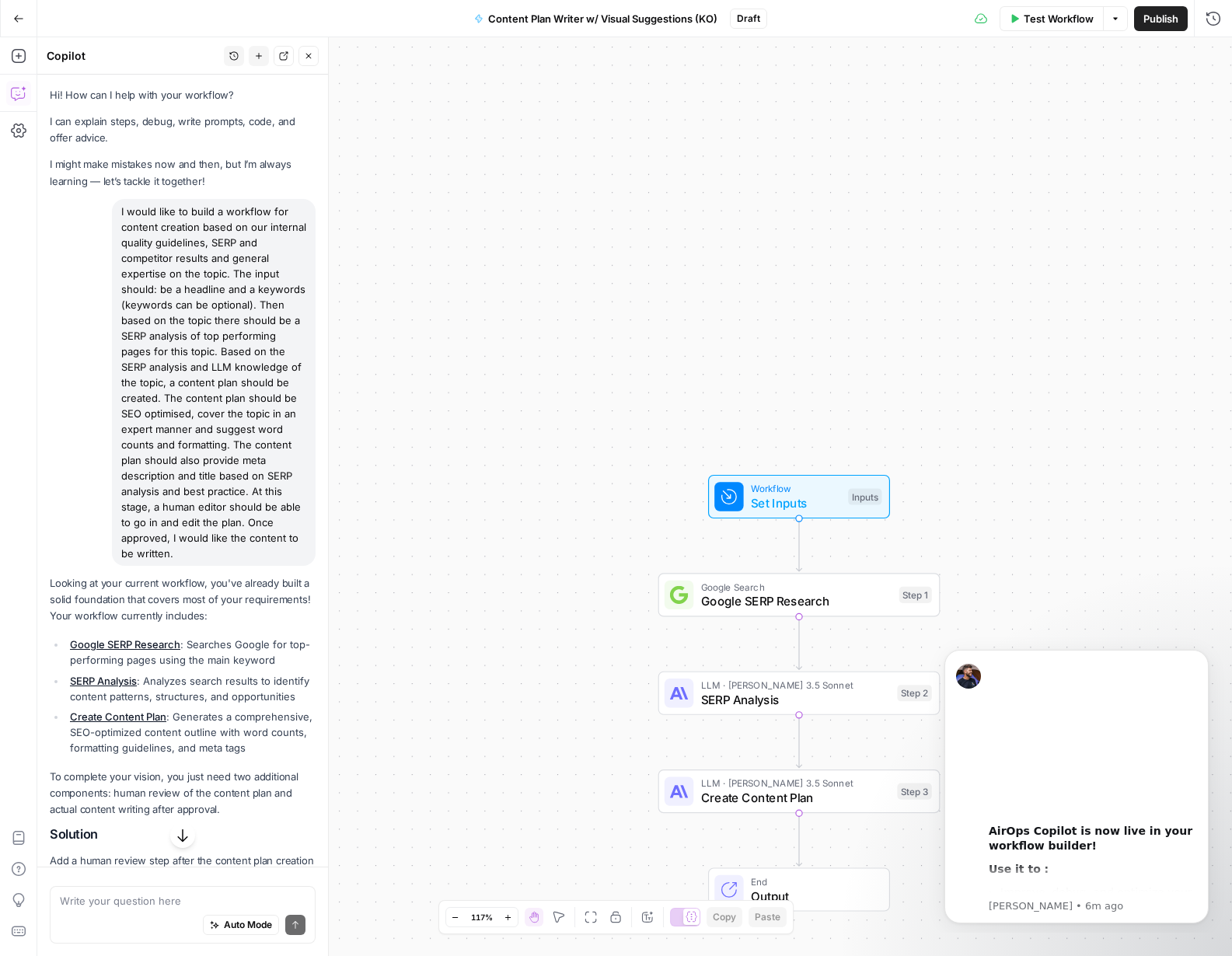
click at [232, 53] on icon "button" at bounding box center [234, 57] width 10 height 10
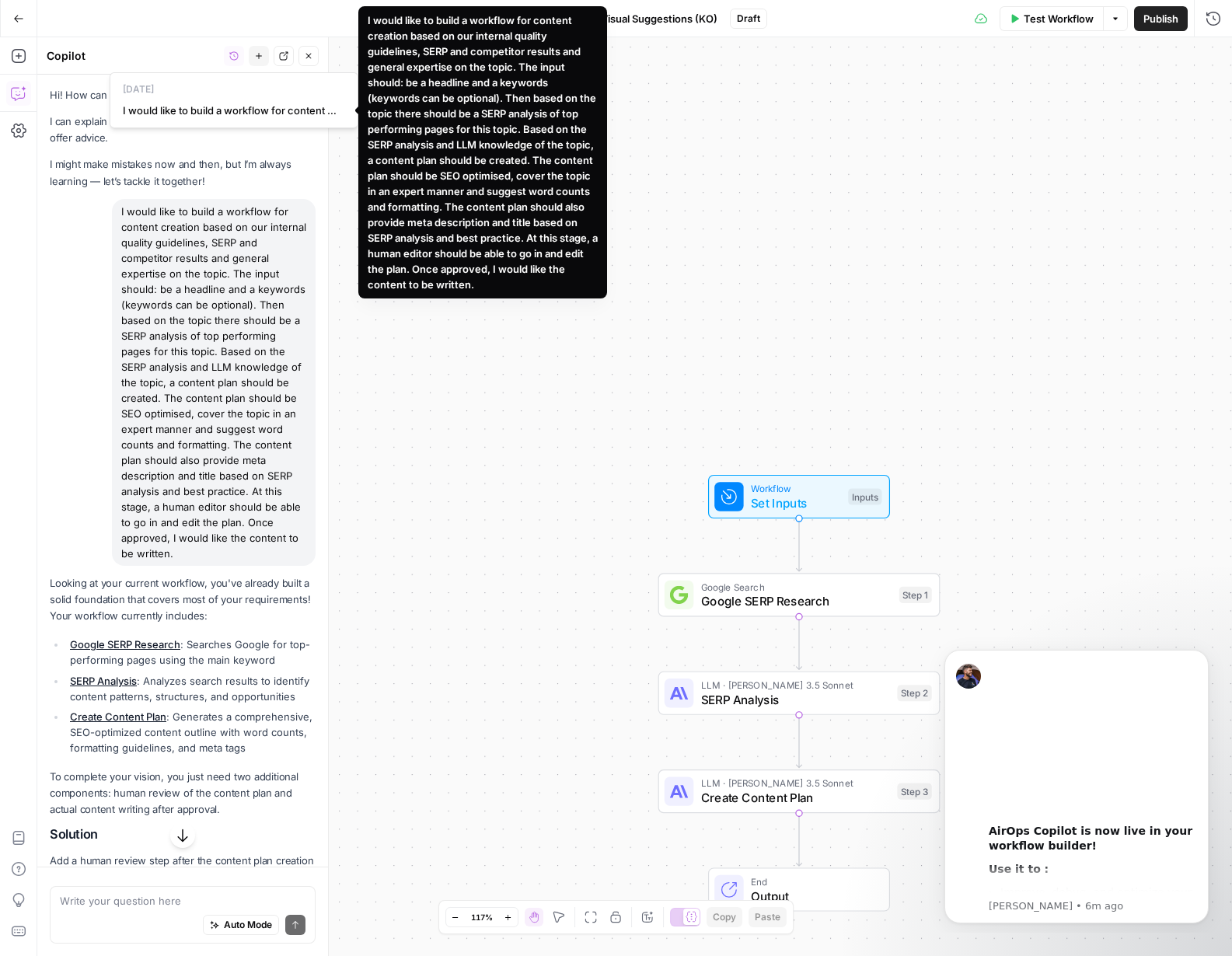
click at [208, 173] on p "I might make mistakes now and then, but I’m always learning — let’s tackle it t…" at bounding box center [182, 173] width 266 height 33
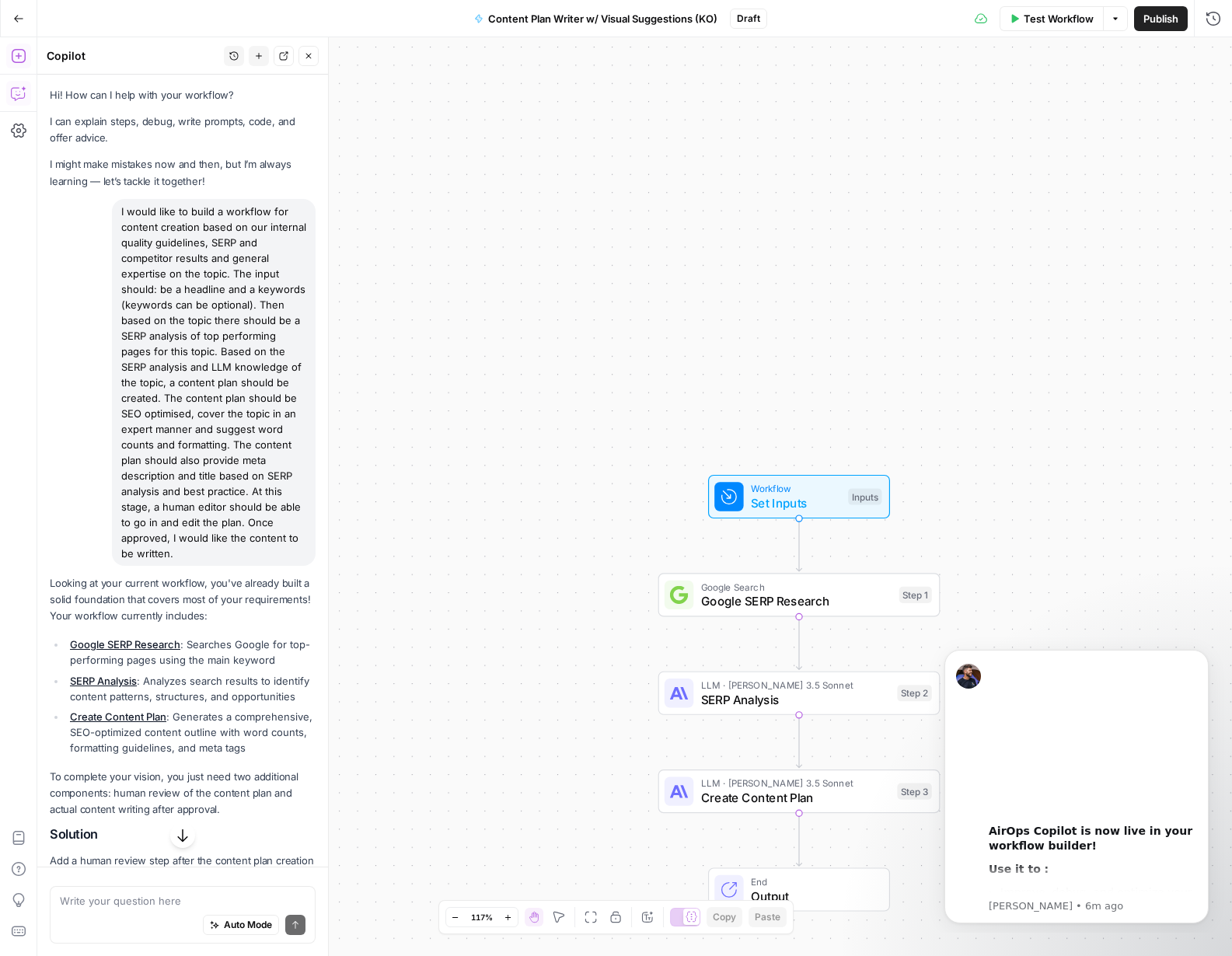
click at [17, 61] on icon "button" at bounding box center [18, 56] width 15 height 15
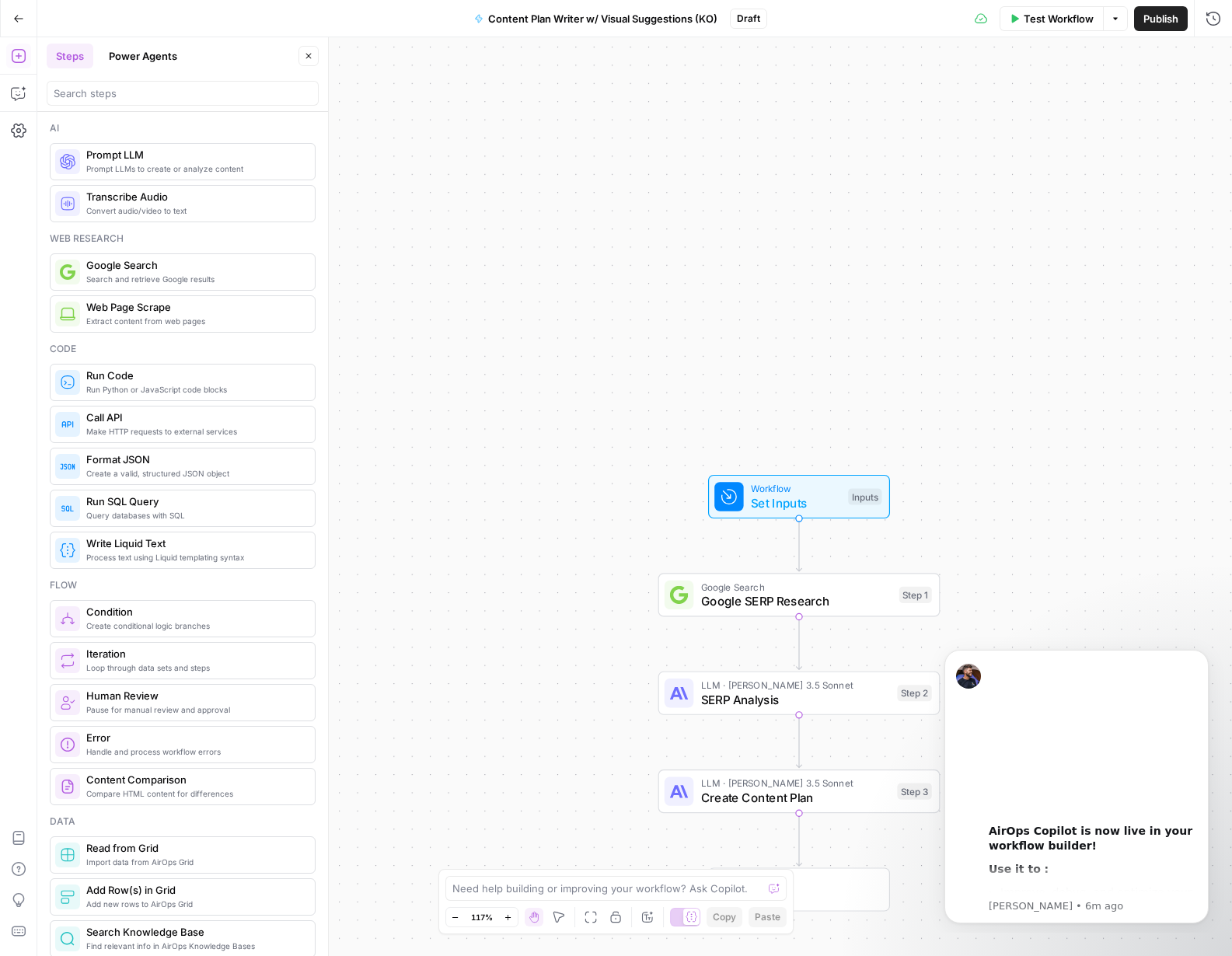
click at [14, 19] on icon "button" at bounding box center [18, 18] width 11 height 11
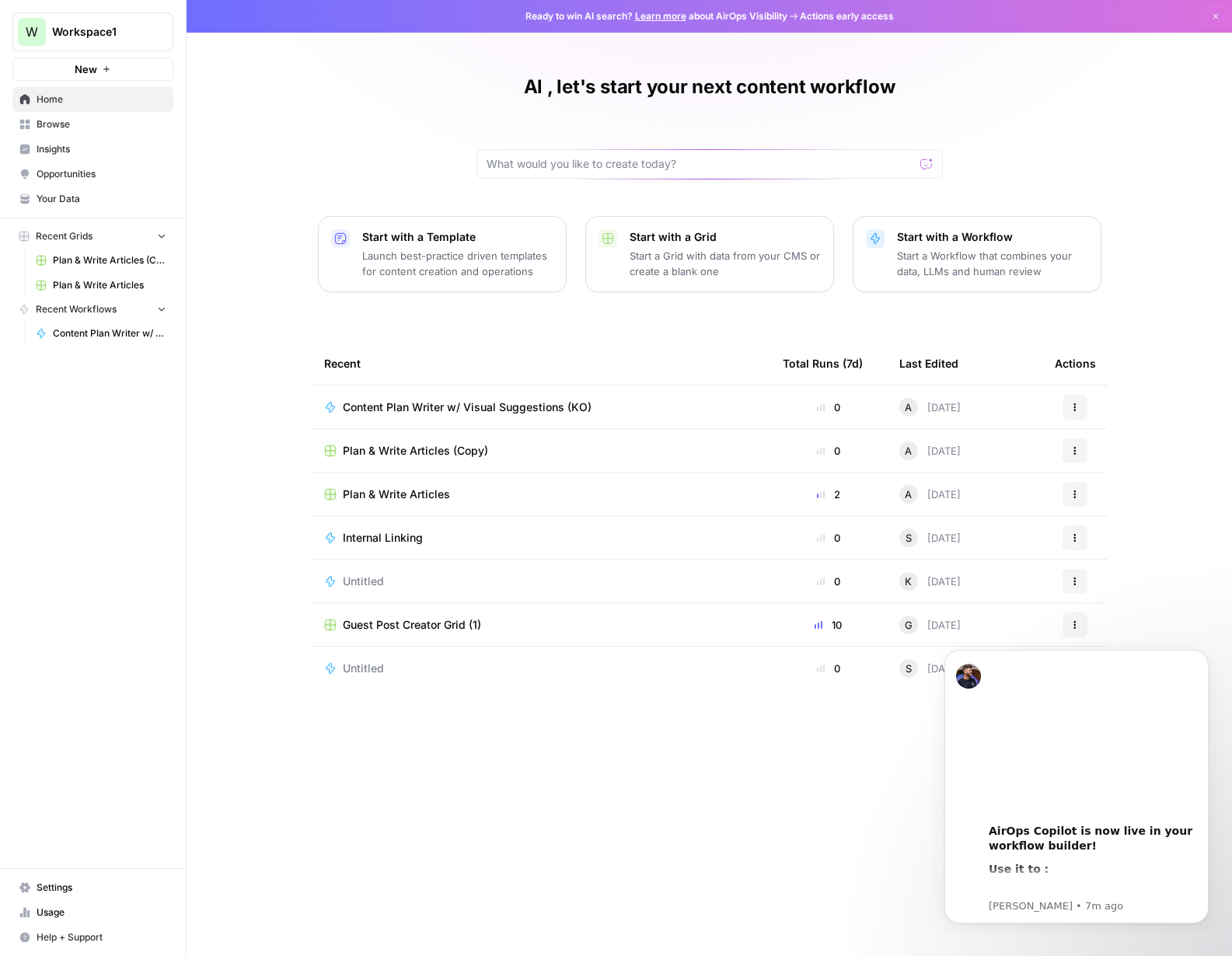
click at [269, 117] on div "Al , let's start your next content workflow Start with a Template Launch best-p…" at bounding box center [709, 478] width 1046 height 956
drag, startPoint x: 306, startPoint y: 331, endPoint x: 371, endPoint y: 362, distance: 72.0
click at [306, 331] on div "Al , let's start your next content workflow Start with a Template Launch best-p…" at bounding box center [709, 478] width 1046 height 956
click at [956, 411] on div "A [DATE]" at bounding box center [930, 407] width 61 height 18
click at [477, 408] on span "Content Plan Writer w/ Visual Suggestions (KO)" at bounding box center [467, 408] width 248 height 15
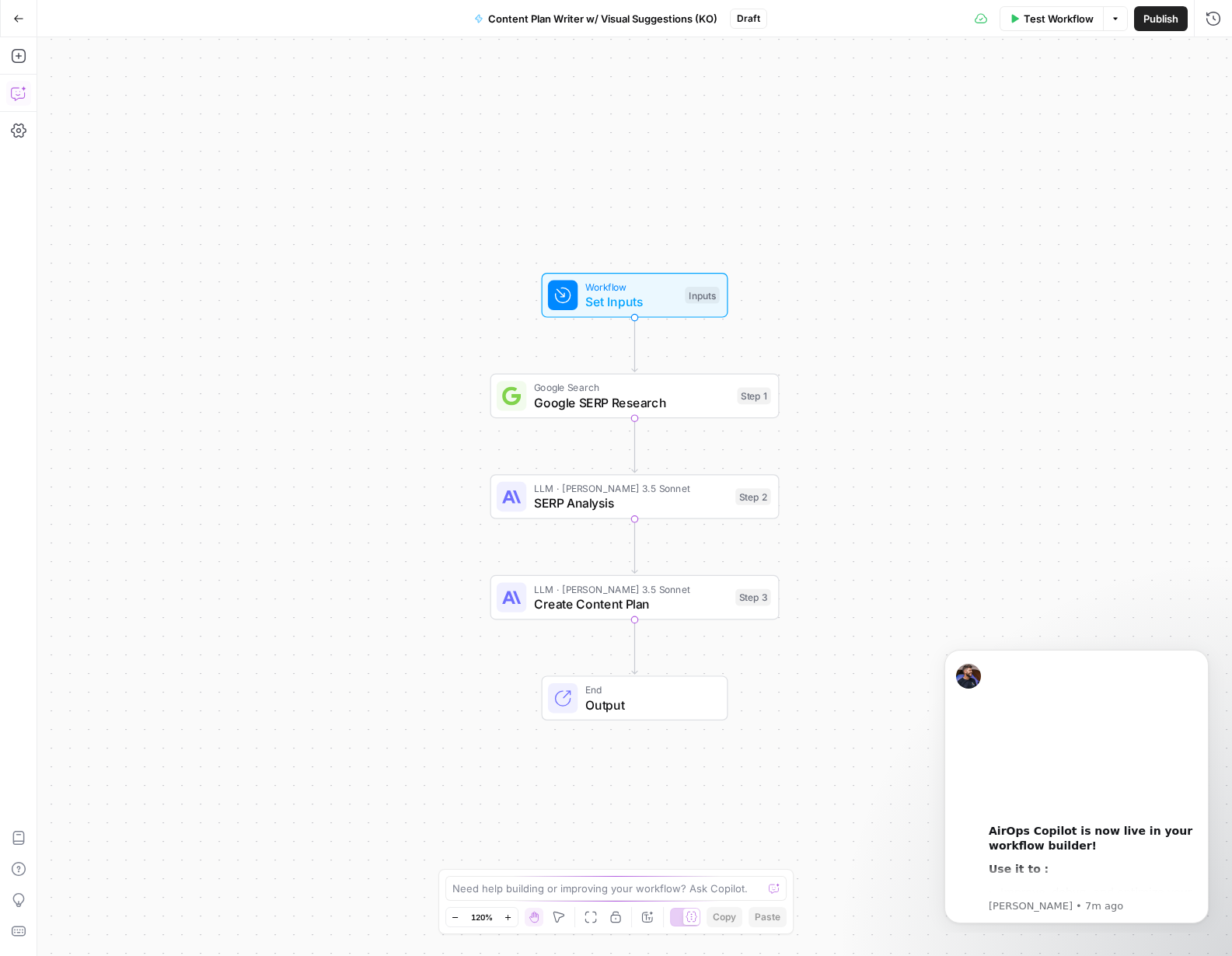
click at [25, 88] on icon "button" at bounding box center [24, 89] width 6 height 6
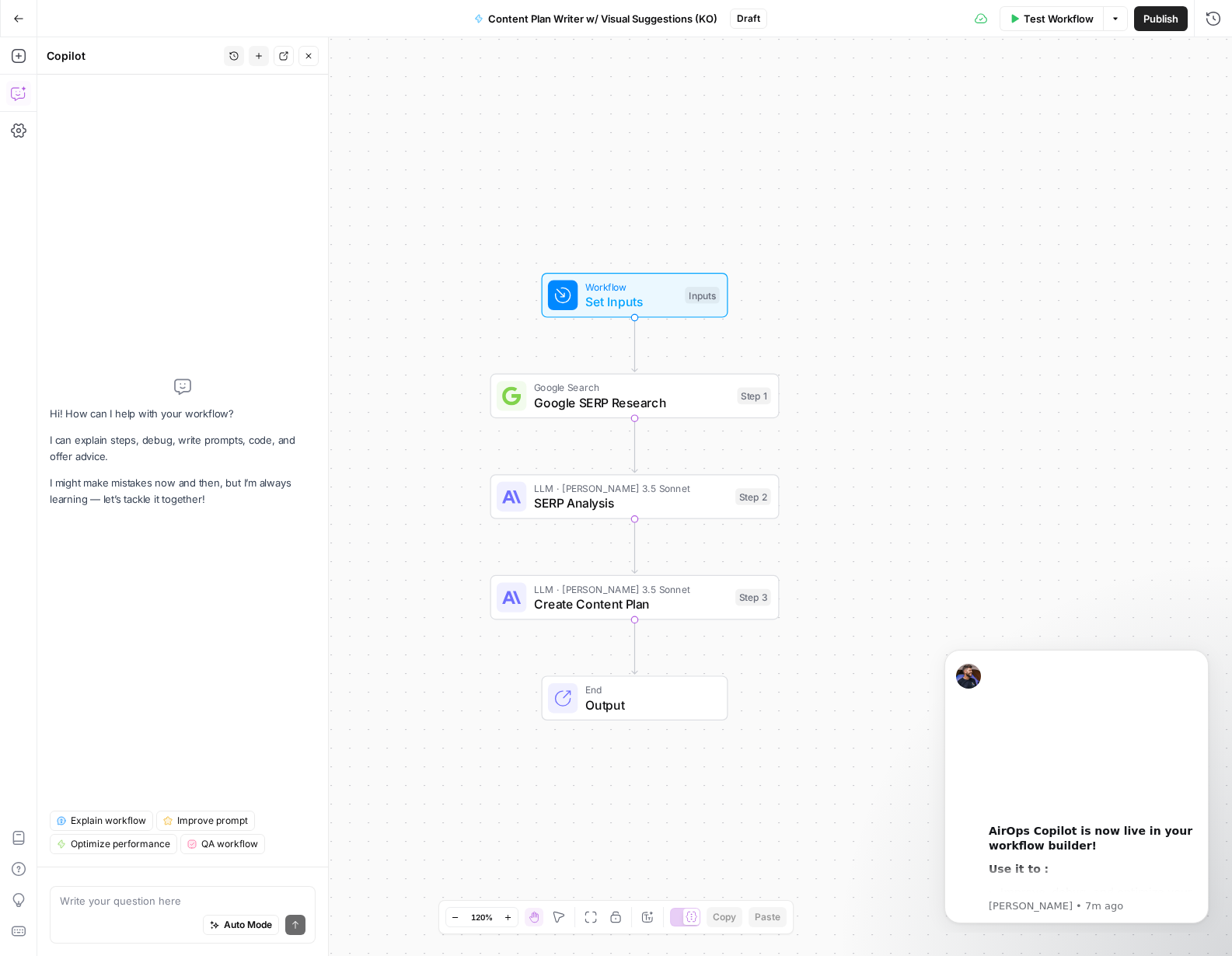
click at [230, 59] on icon "button" at bounding box center [234, 57] width 10 height 10
click at [237, 62] on button "History" at bounding box center [234, 56] width 20 height 20
click at [307, 61] on button "Close" at bounding box center [308, 56] width 20 height 20
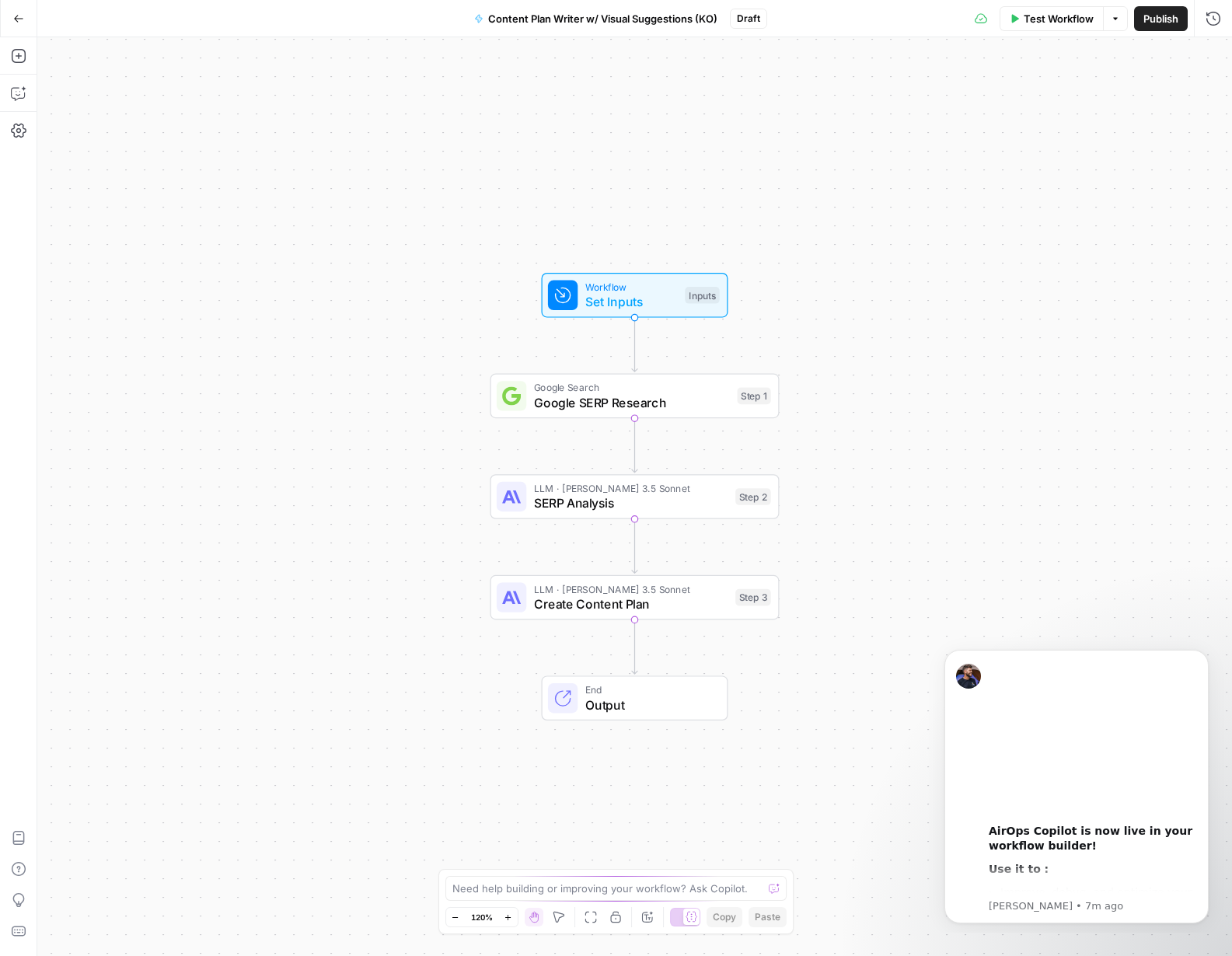
click at [18, 18] on icon "button" at bounding box center [19, 17] width 10 height 7
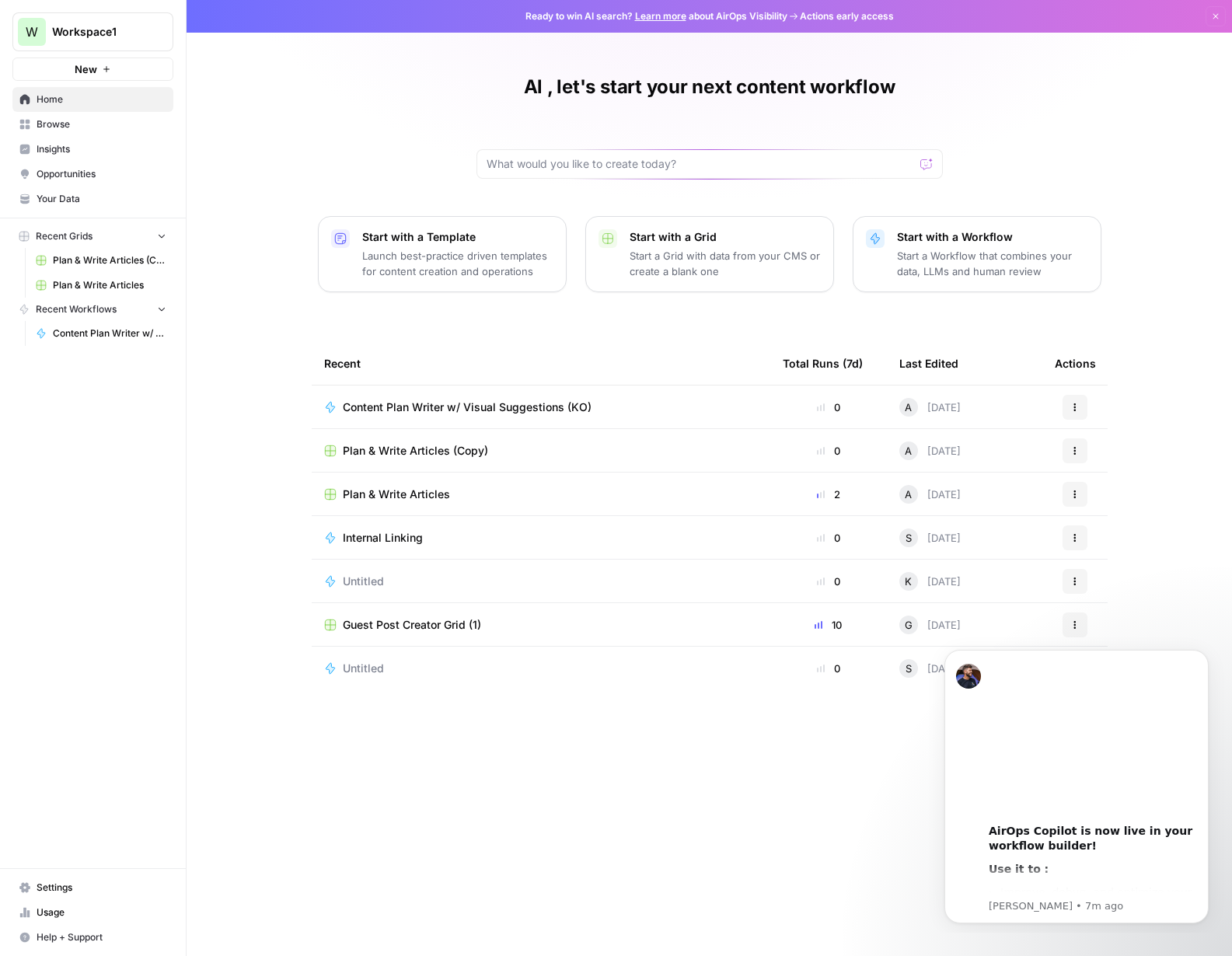
click at [81, 306] on span "Recent Workflows" at bounding box center [76, 309] width 81 height 14
click at [931, 238] on p "Start with a Workflow" at bounding box center [992, 237] width 191 height 15
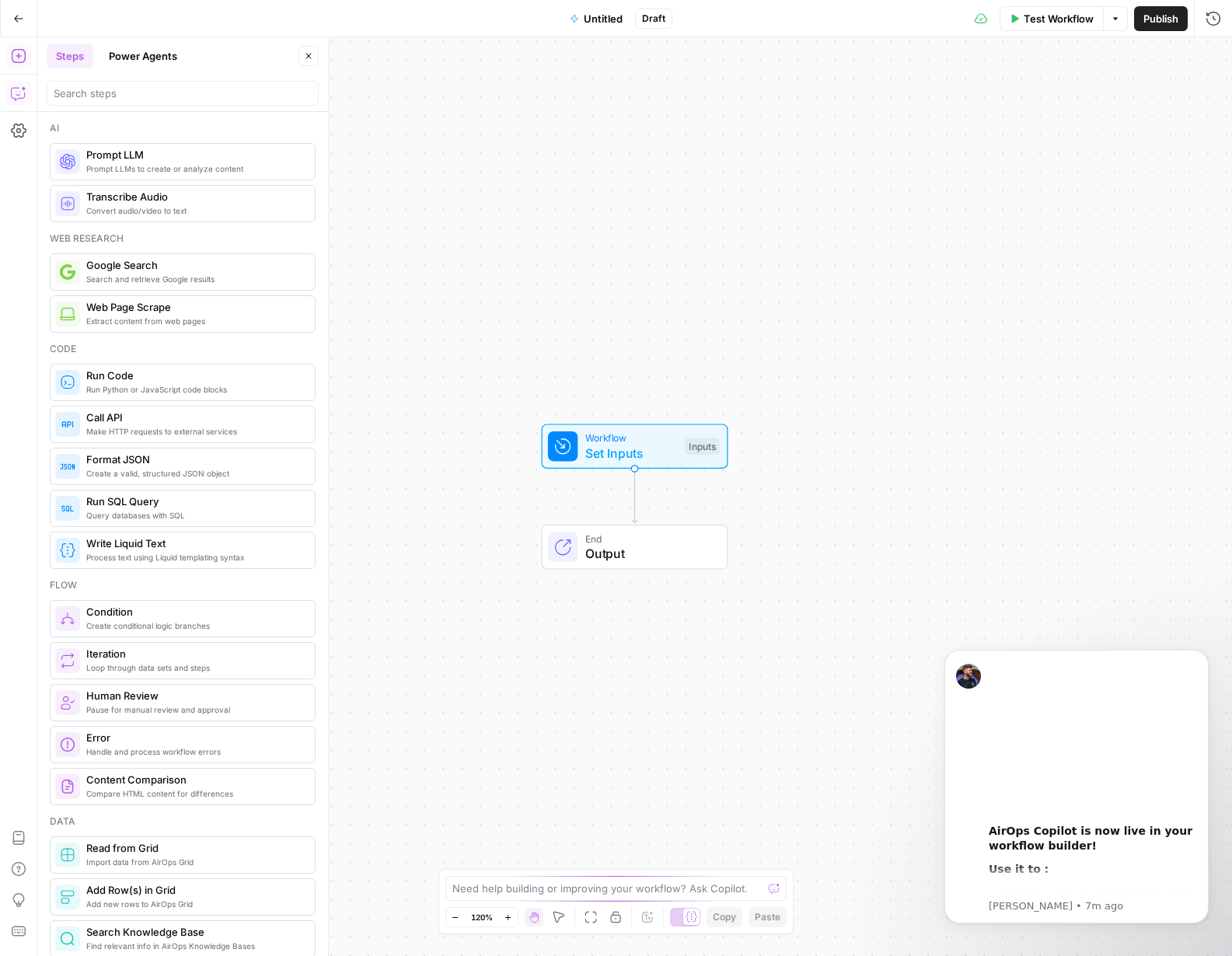
click at [27, 97] on button "Copilot" at bounding box center [18, 93] width 25 height 25
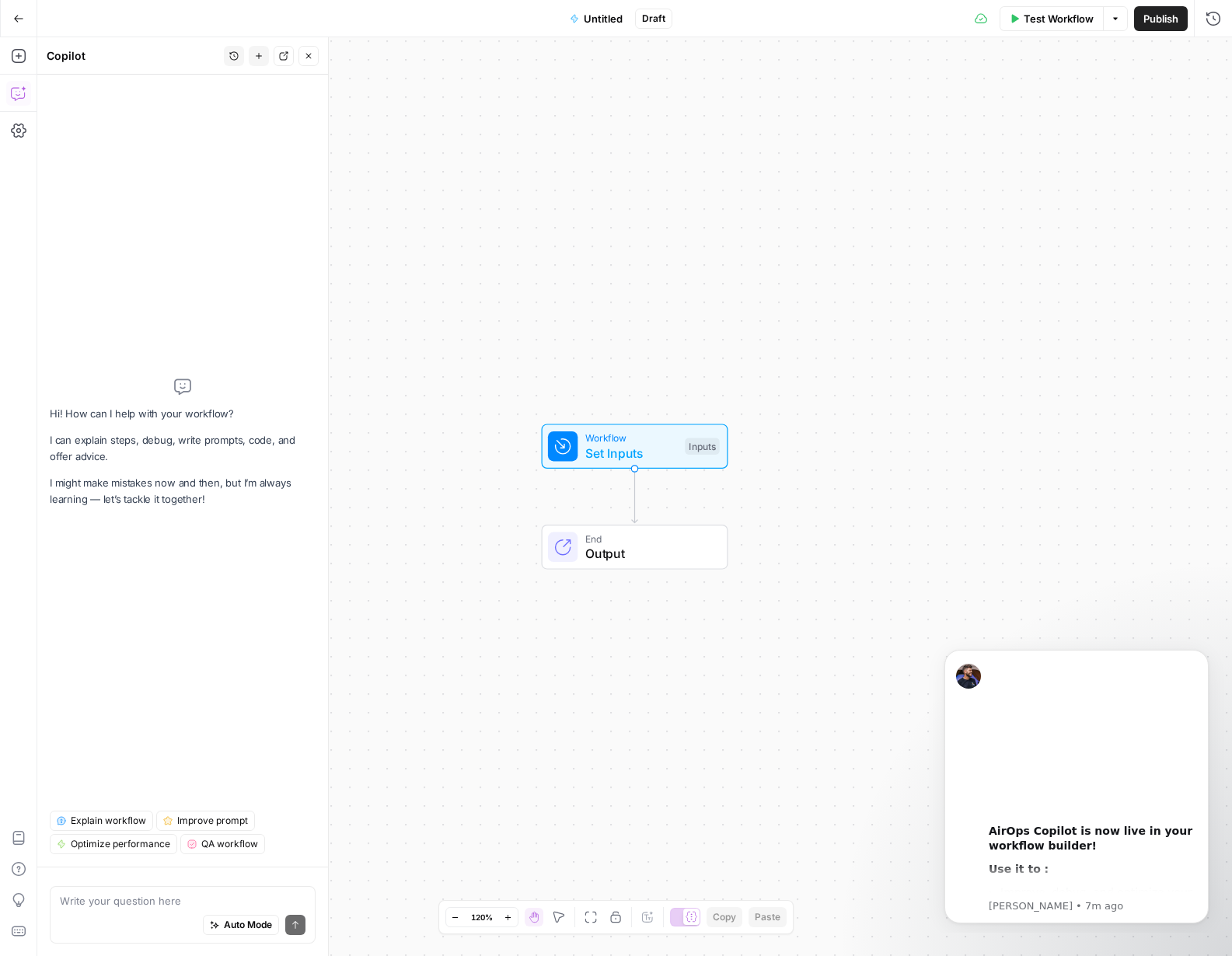
click at [88, 902] on textarea at bounding box center [182, 901] width 245 height 15
type textarea "I would like to build a workflow for content creation based on our internal qua…"
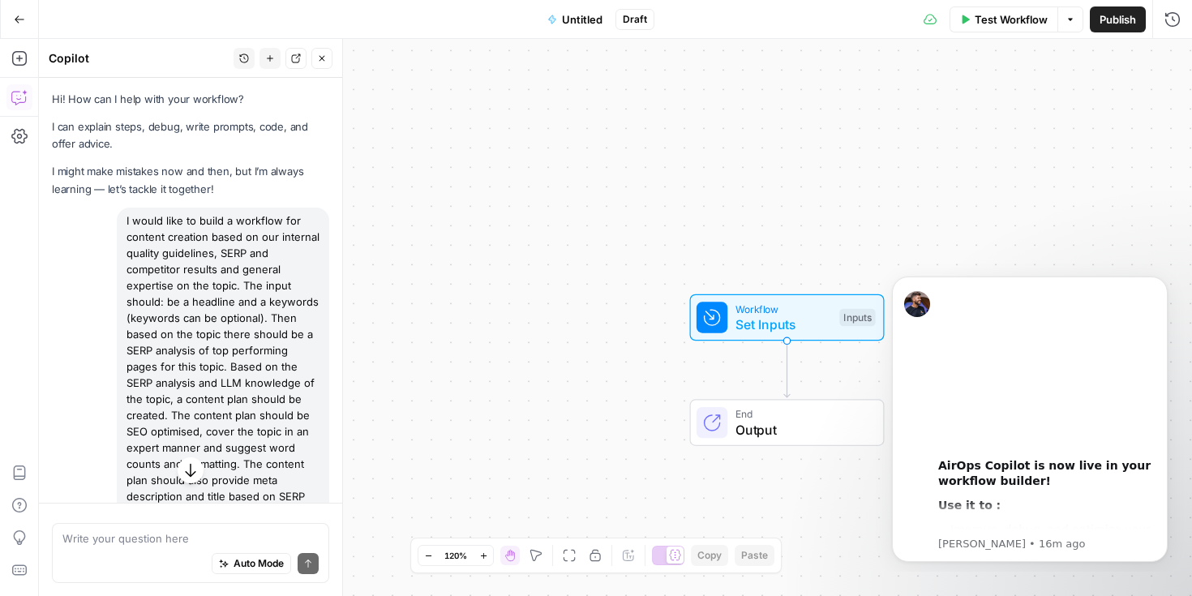
click at [22, 16] on icon "button" at bounding box center [19, 19] width 11 height 11
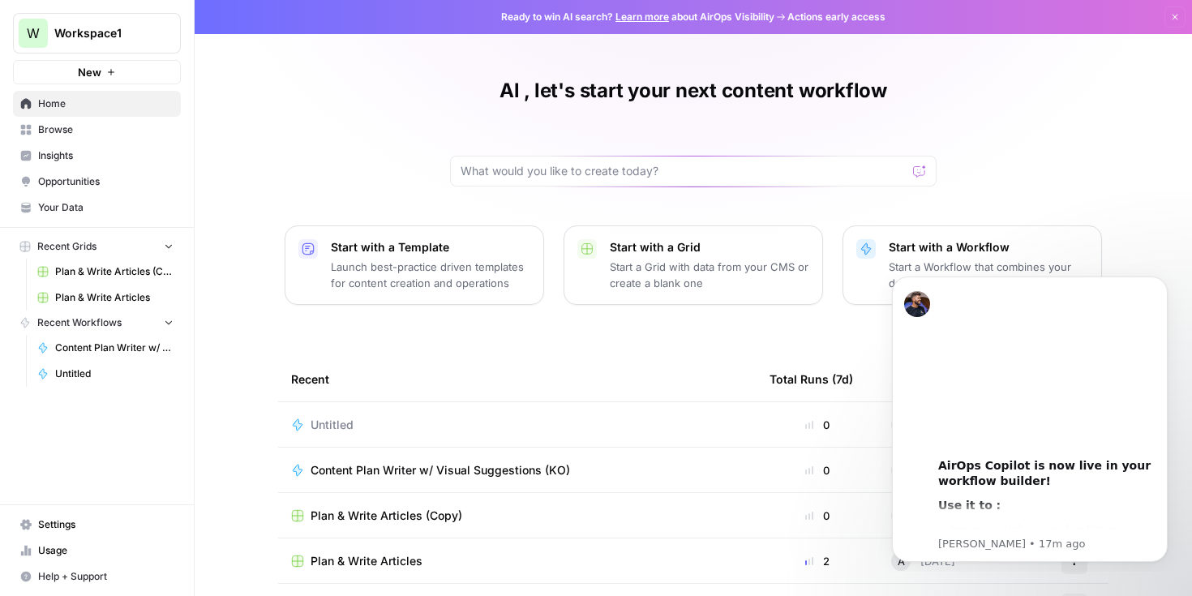
click at [497, 414] on td "Untitled" at bounding box center [517, 424] width 478 height 45
click at [1163, 285] on icon "Dismiss notification" at bounding box center [1163, 281] width 9 height 9
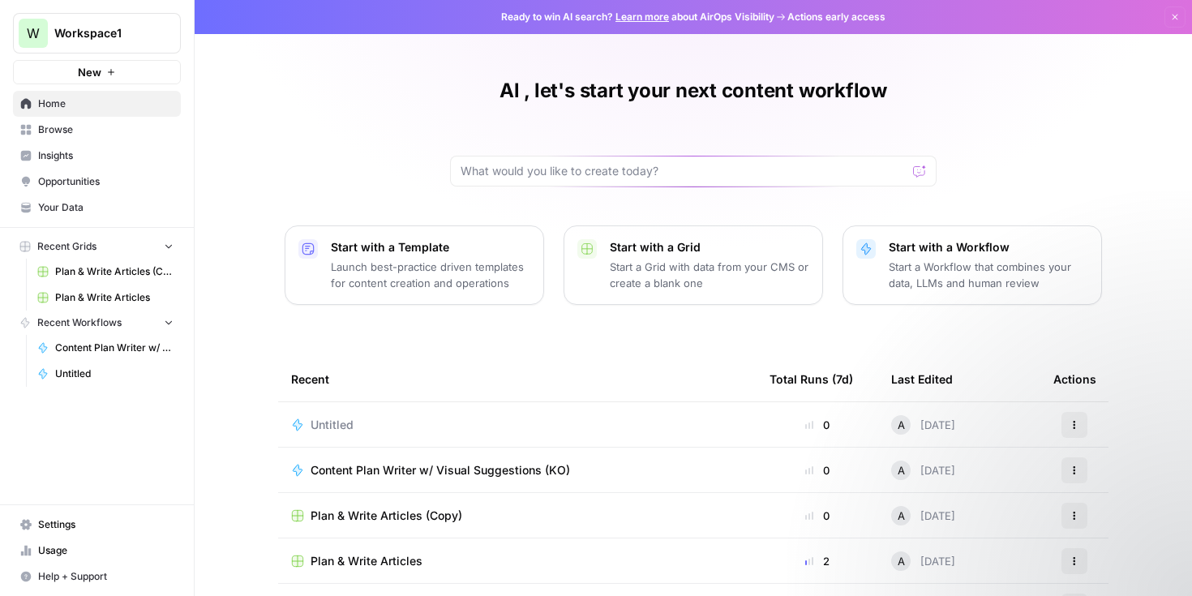
click at [1066, 423] on button "Actions" at bounding box center [1074, 425] width 26 height 26
click at [980, 465] on span "Edit in Studio" at bounding box center [1002, 463] width 130 height 16
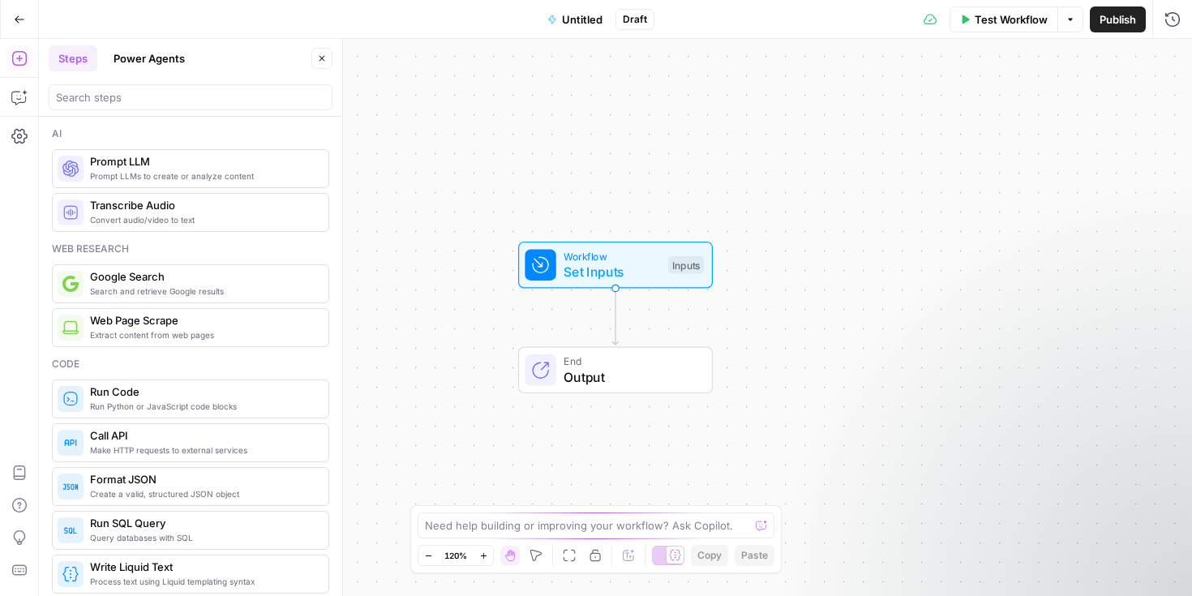
click at [127, 61] on button "Power Agents" at bounding box center [149, 58] width 91 height 26
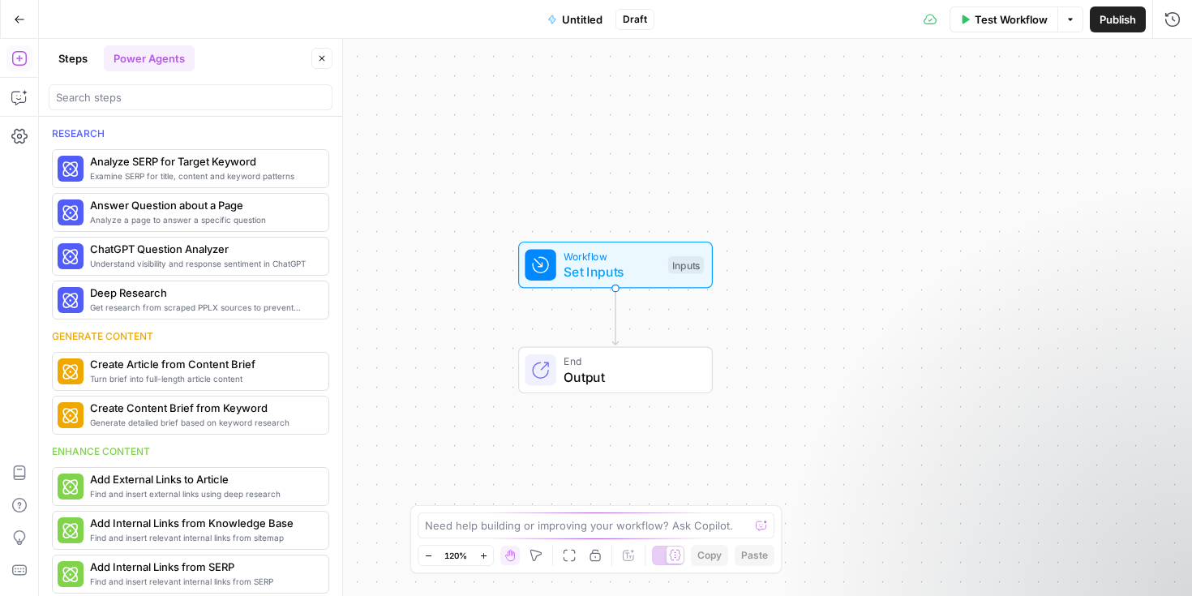
click at [83, 60] on button "Steps" at bounding box center [73, 58] width 49 height 26
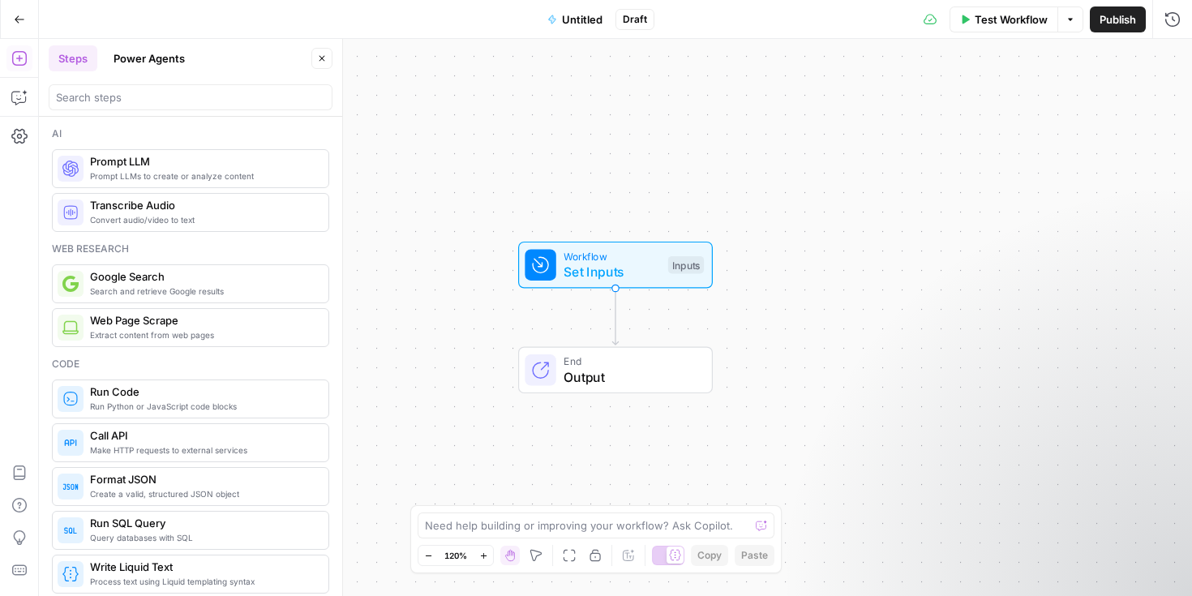
click at [157, 57] on button "Power Agents" at bounding box center [149, 58] width 91 height 26
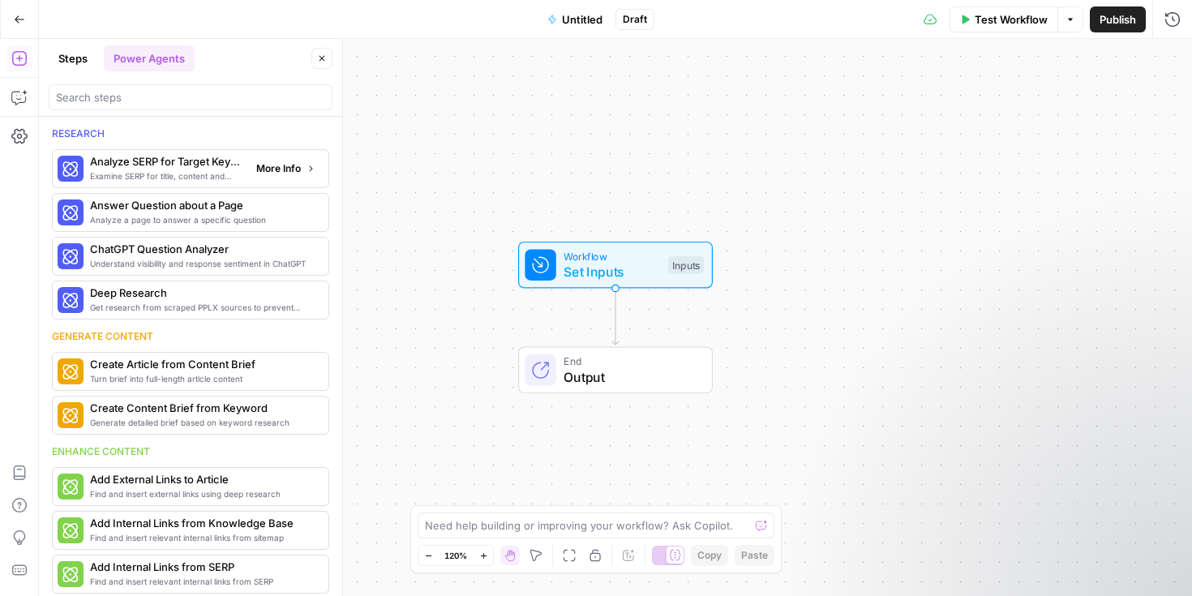
click at [284, 177] on button "More Info" at bounding box center [286, 168] width 72 height 21
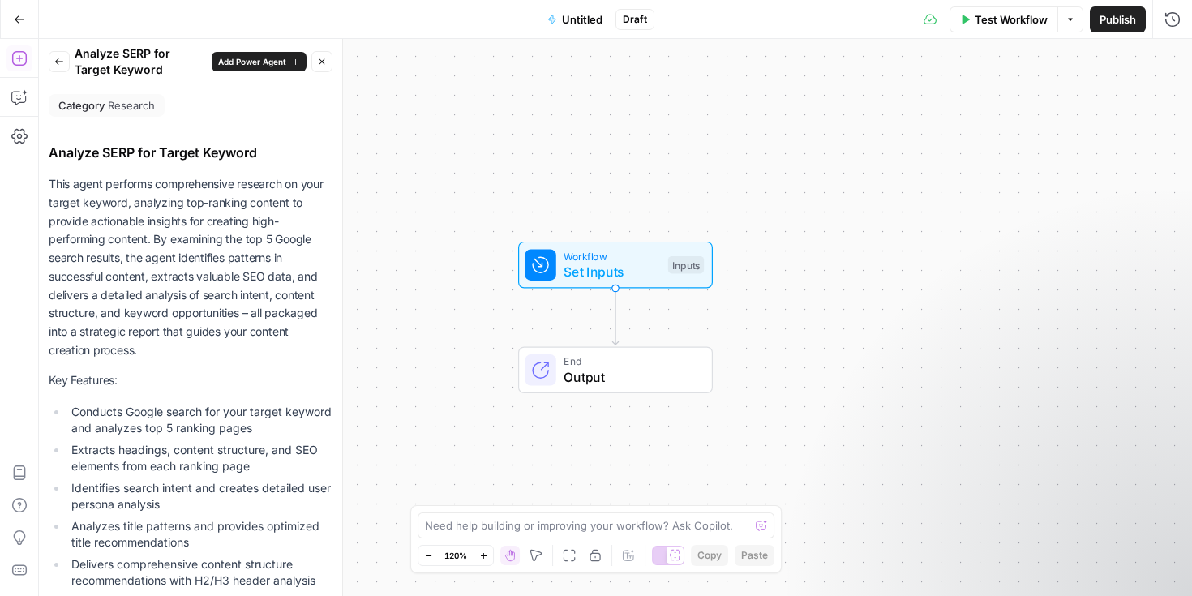
click at [60, 62] on icon "button" at bounding box center [59, 62] width 10 height 10
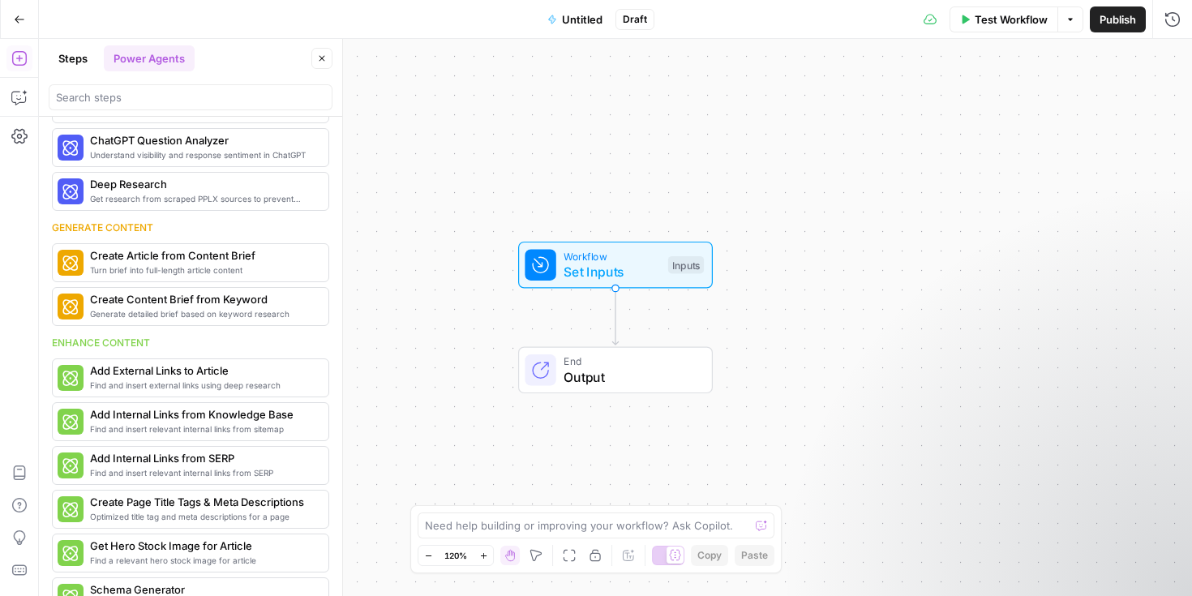
scroll to position [141, 0]
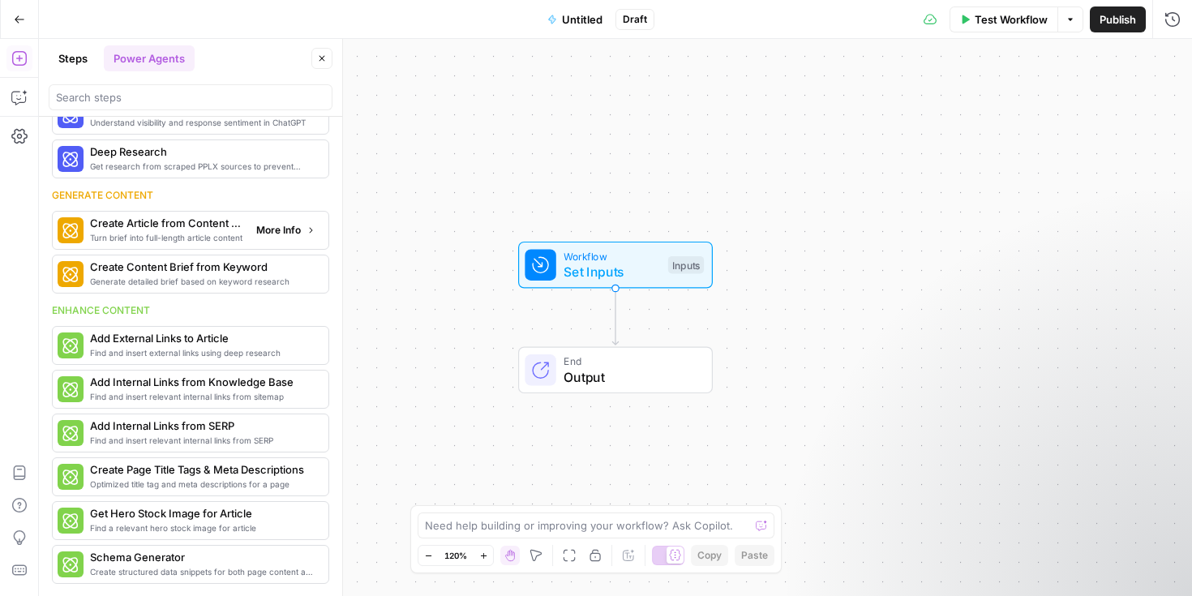
click at [280, 235] on span "More Info" at bounding box center [278, 230] width 45 height 15
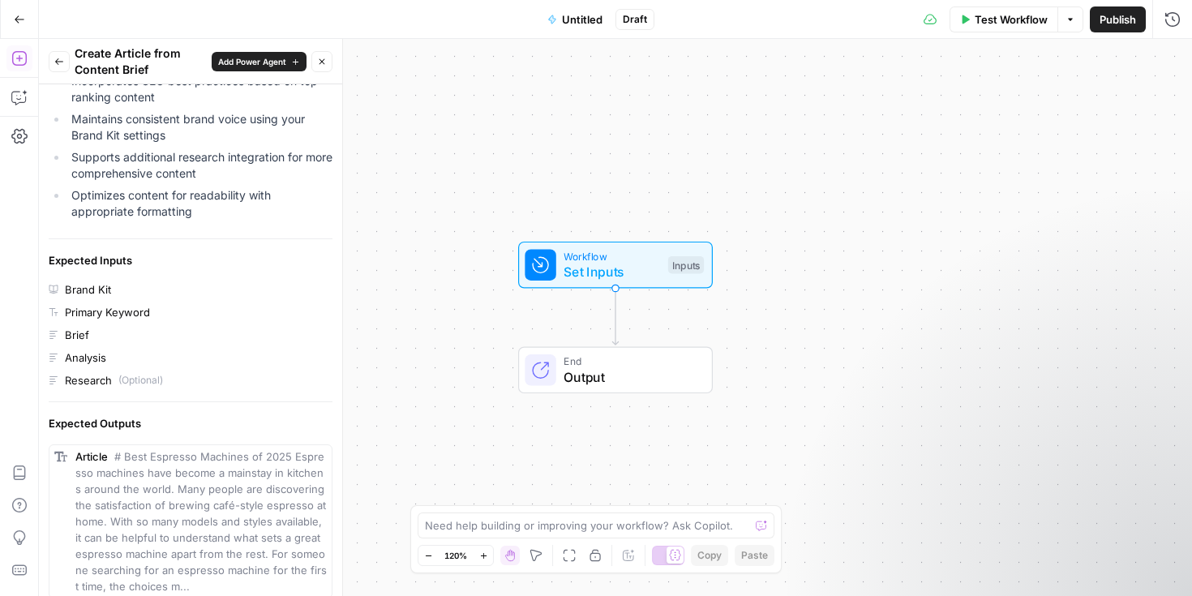
scroll to position [571, 0]
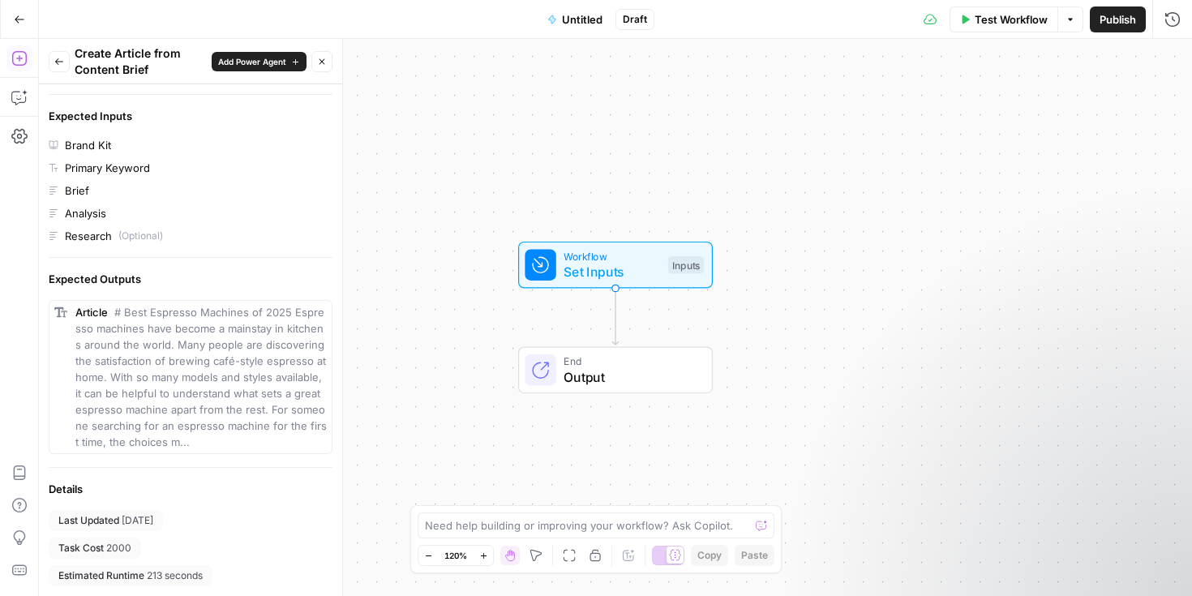
click at [58, 62] on icon "button" at bounding box center [59, 61] width 8 height 6
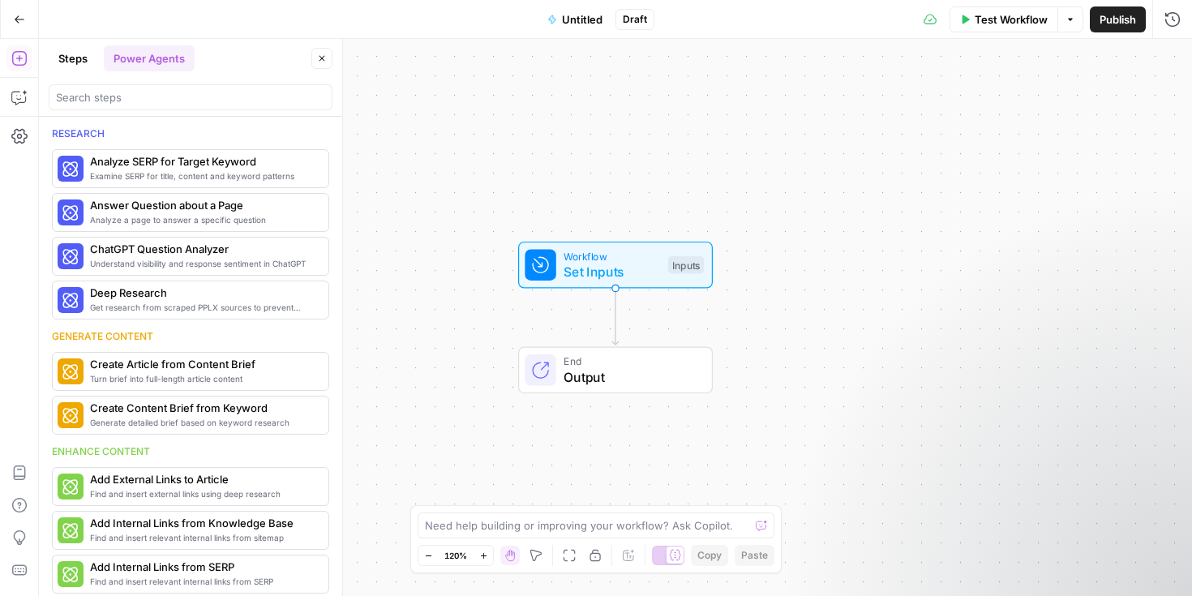
scroll to position [141, 0]
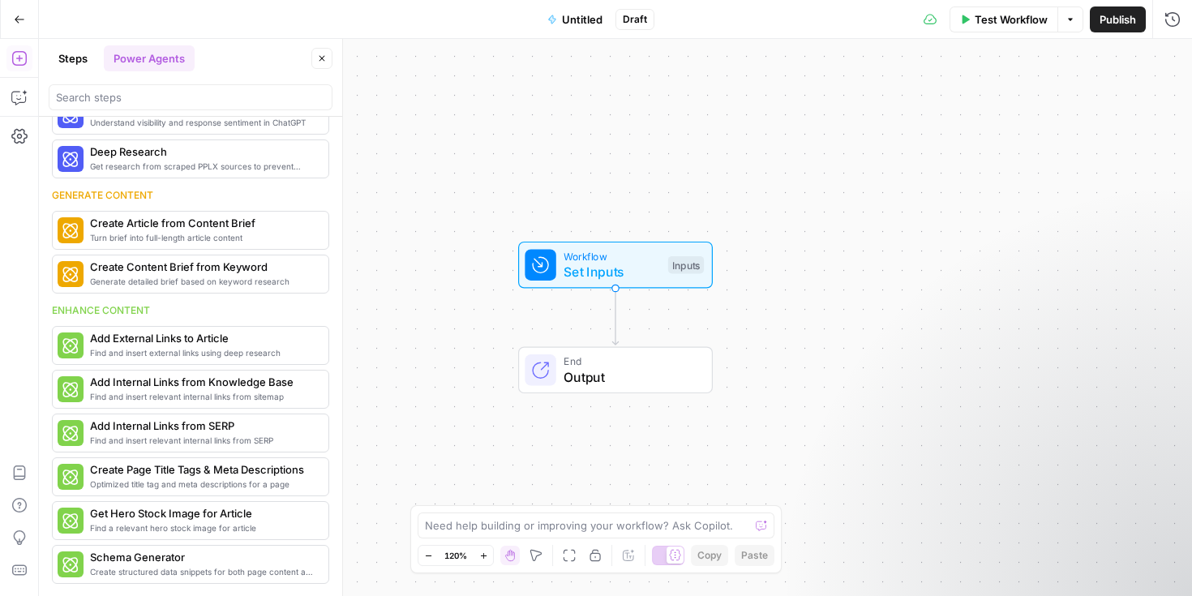
click at [78, 49] on button "Steps" at bounding box center [73, 58] width 49 height 26
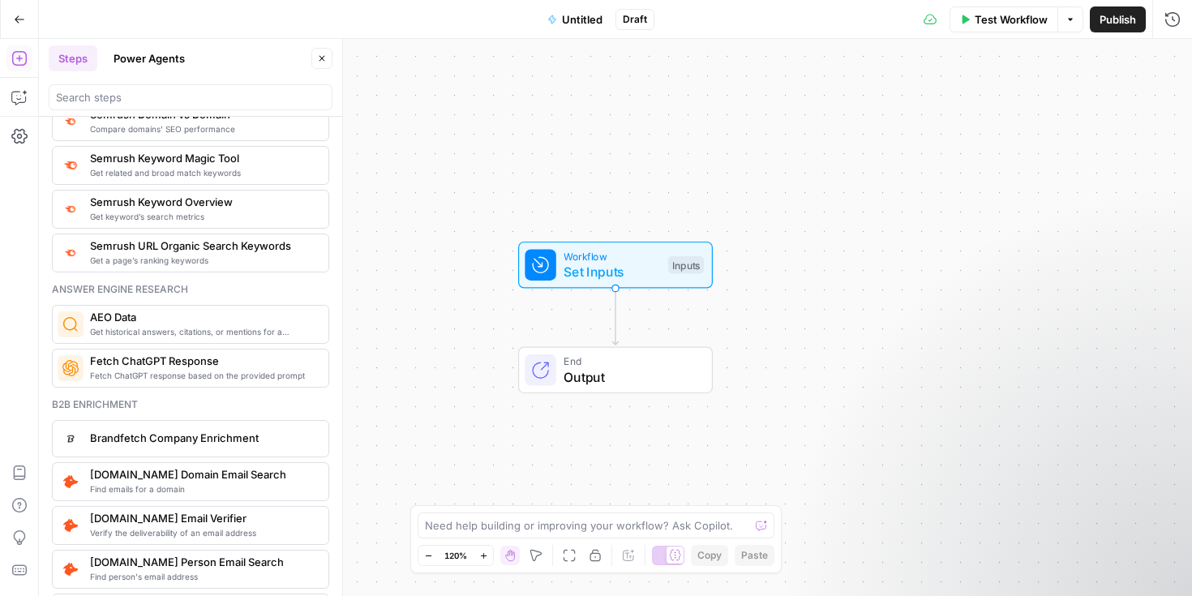
scroll to position [1991, 0]
click at [318, 57] on icon "button" at bounding box center [322, 59] width 10 height 10
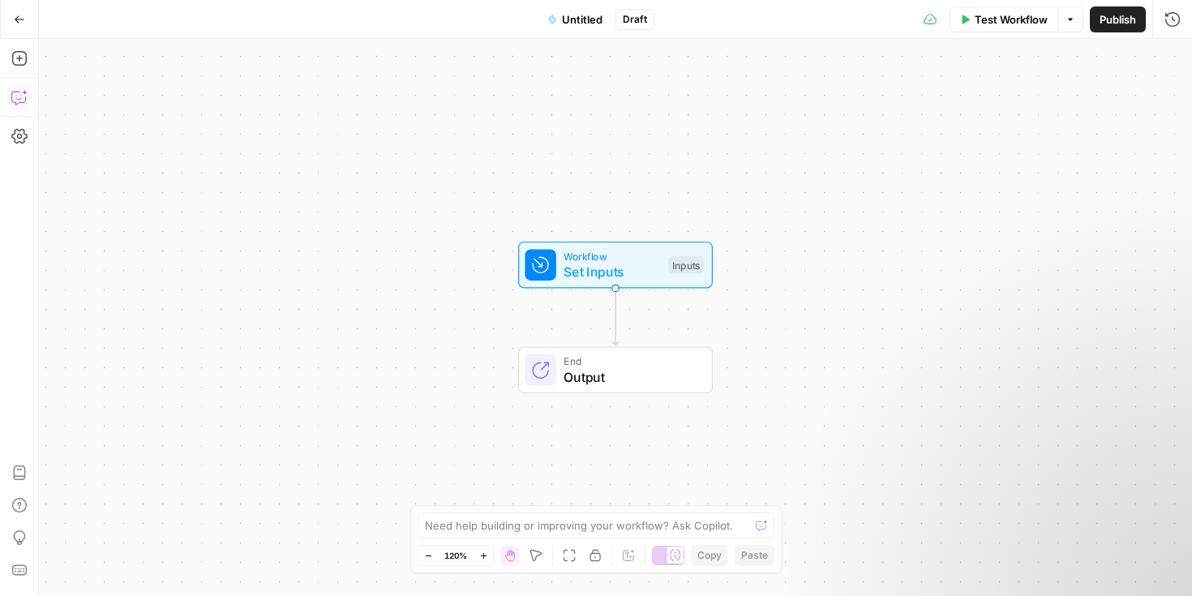
click at [20, 90] on icon "button" at bounding box center [19, 97] width 16 height 16
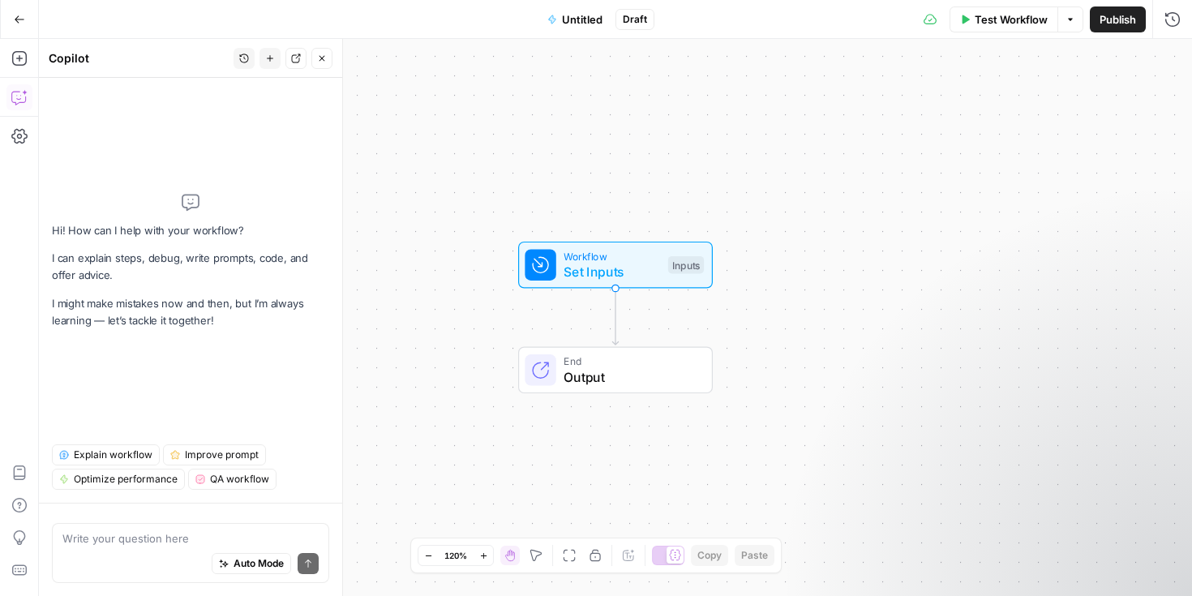
click at [235, 57] on button "History" at bounding box center [244, 58] width 21 height 21
click at [235, 112] on span "I would like to build a workflow for content creation based on our internal qua…" at bounding box center [240, 115] width 225 height 16
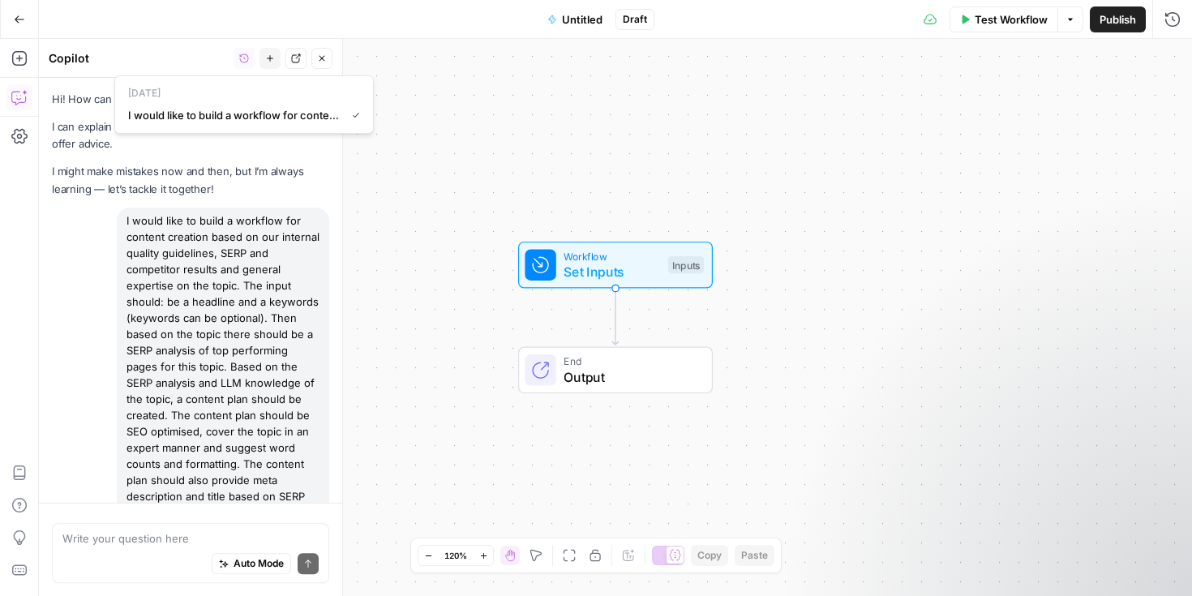
scroll to position [1932, 0]
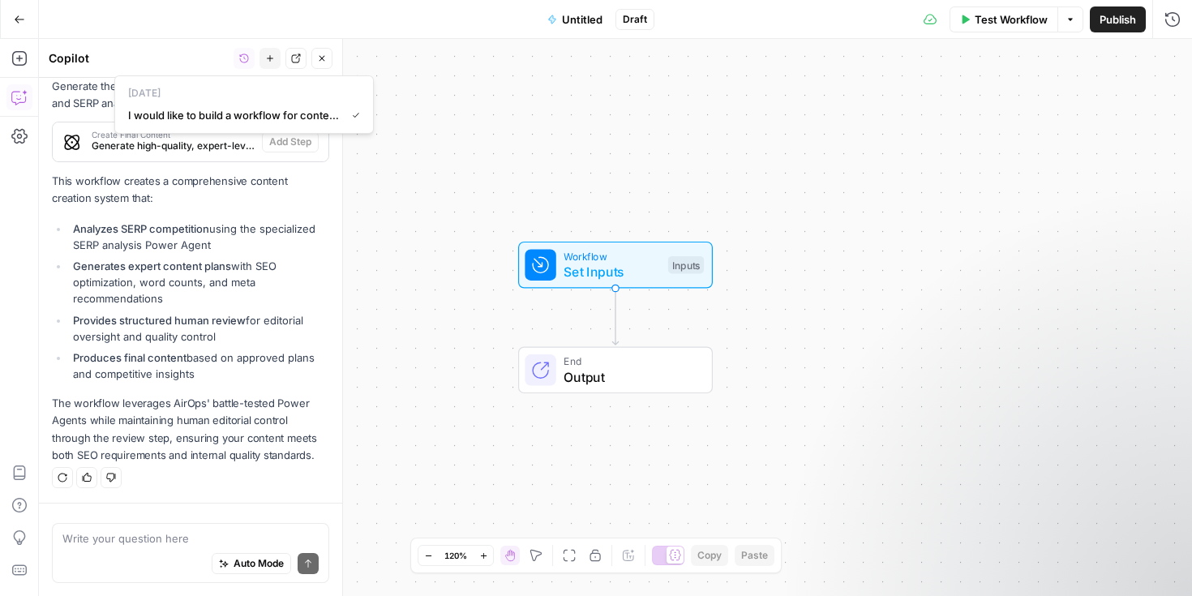
click at [165, 381] on li "Produces final content based on approved plans and competitive insights" at bounding box center [199, 365] width 260 height 32
click at [114, 541] on textarea at bounding box center [190, 538] width 256 height 16
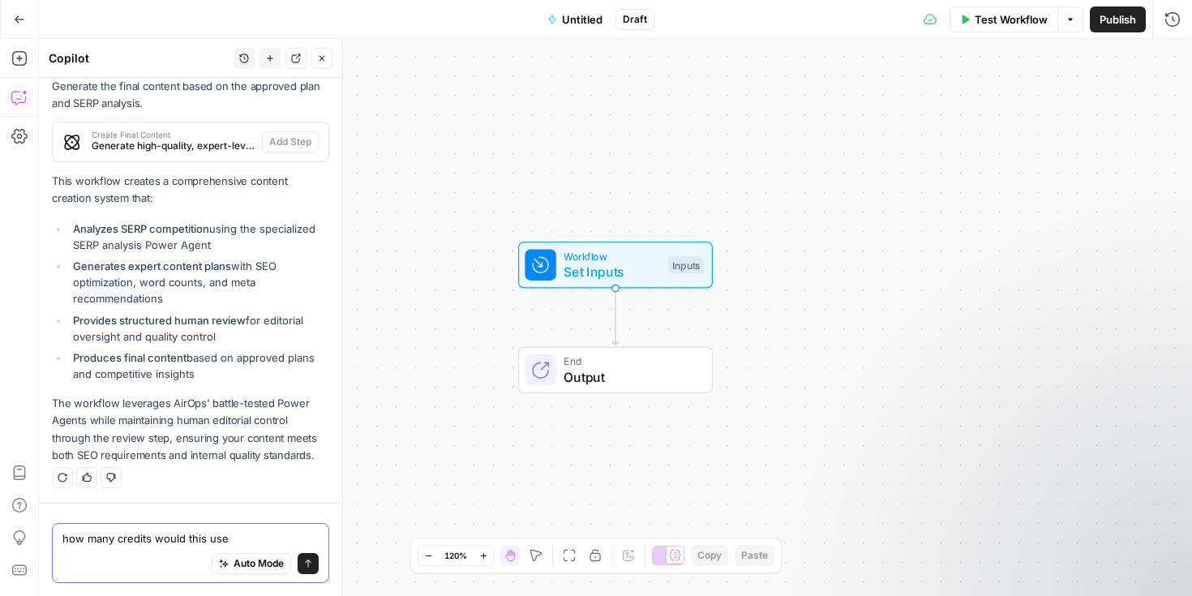
type textarea "how many credits would this use"
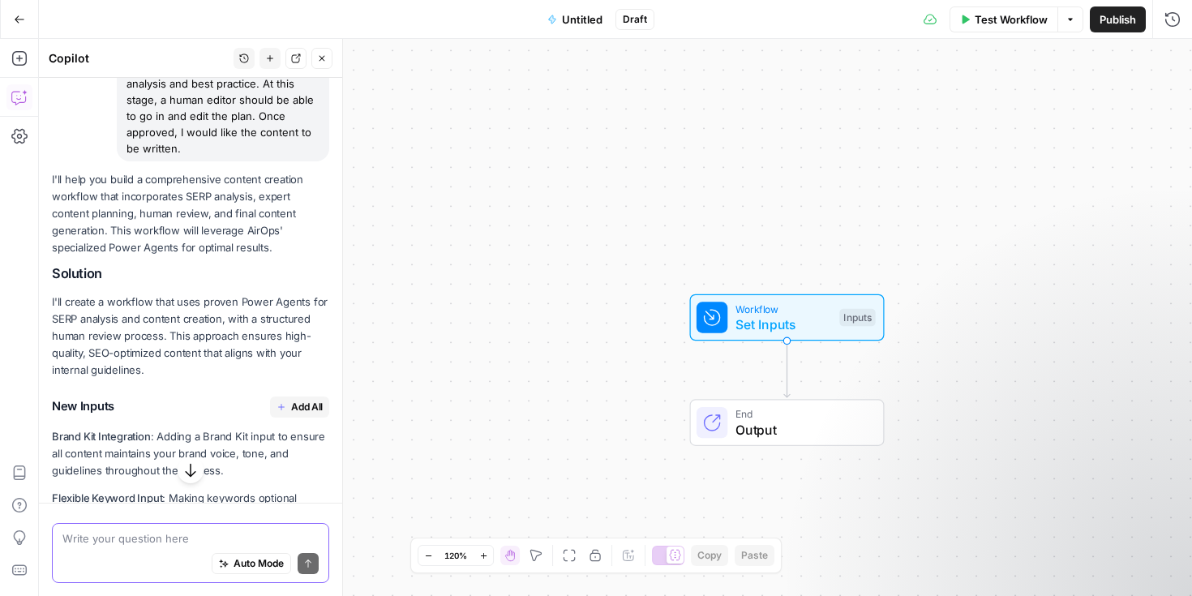
scroll to position [344, 0]
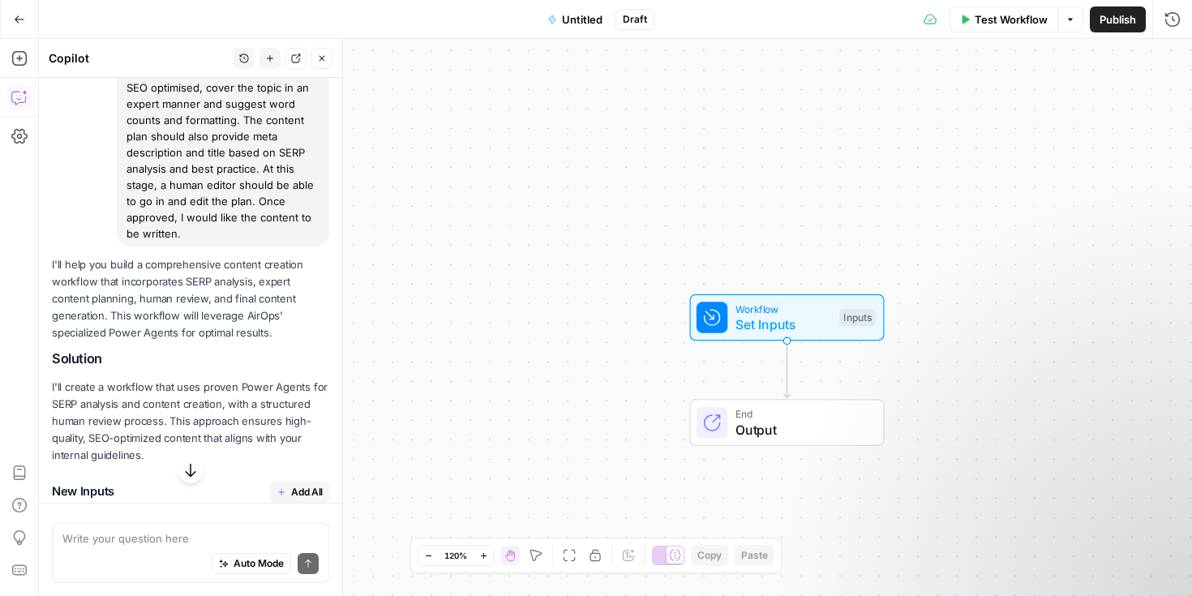
click at [586, 16] on span "Untitled" at bounding box center [582, 19] width 41 height 16
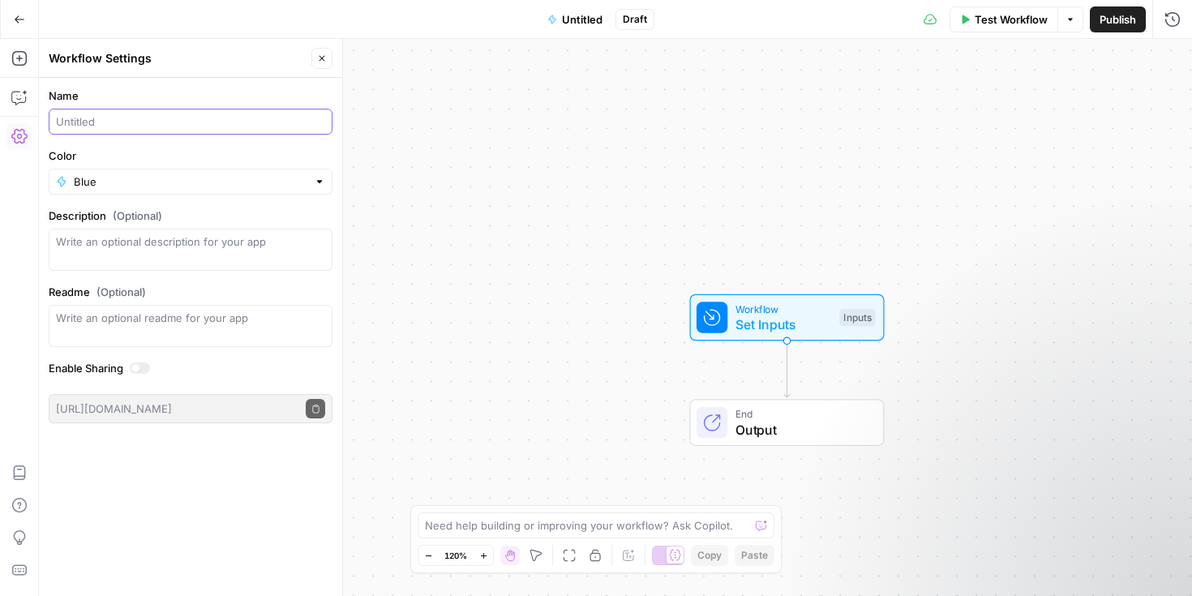
click at [169, 122] on input "Name" at bounding box center [190, 122] width 269 height 16
type input "Test UFM"
click at [435, 178] on div "Workflow Set Inputs Inputs End Output" at bounding box center [615, 317] width 1153 height 557
click at [328, 65] on button "Close" at bounding box center [321, 58] width 21 height 21
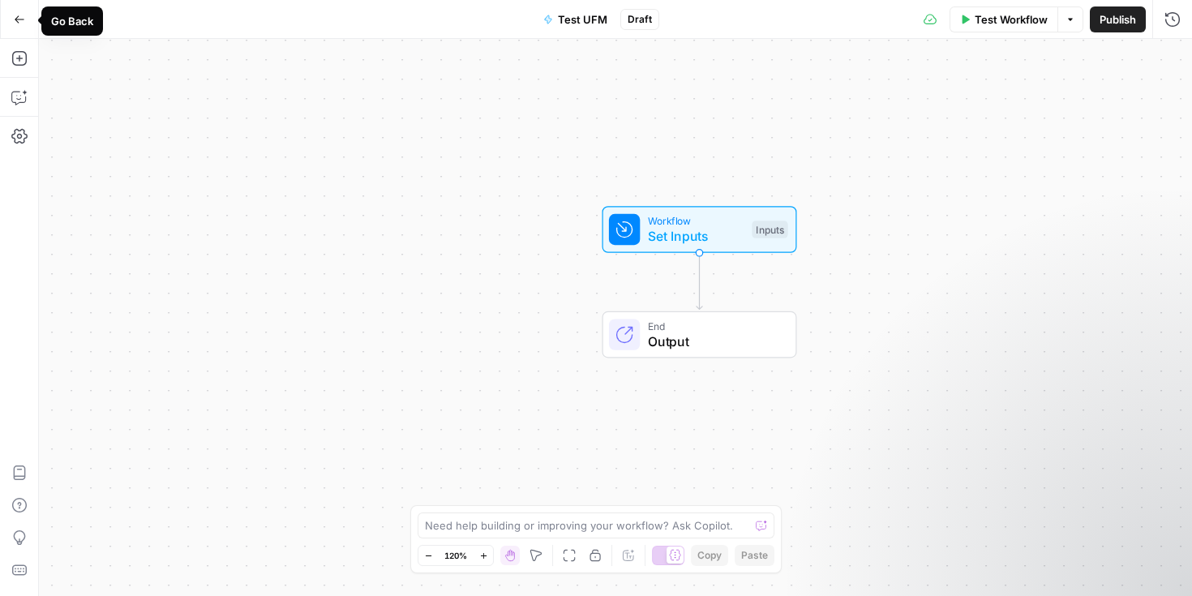
click at [23, 24] on icon "button" at bounding box center [19, 19] width 11 height 11
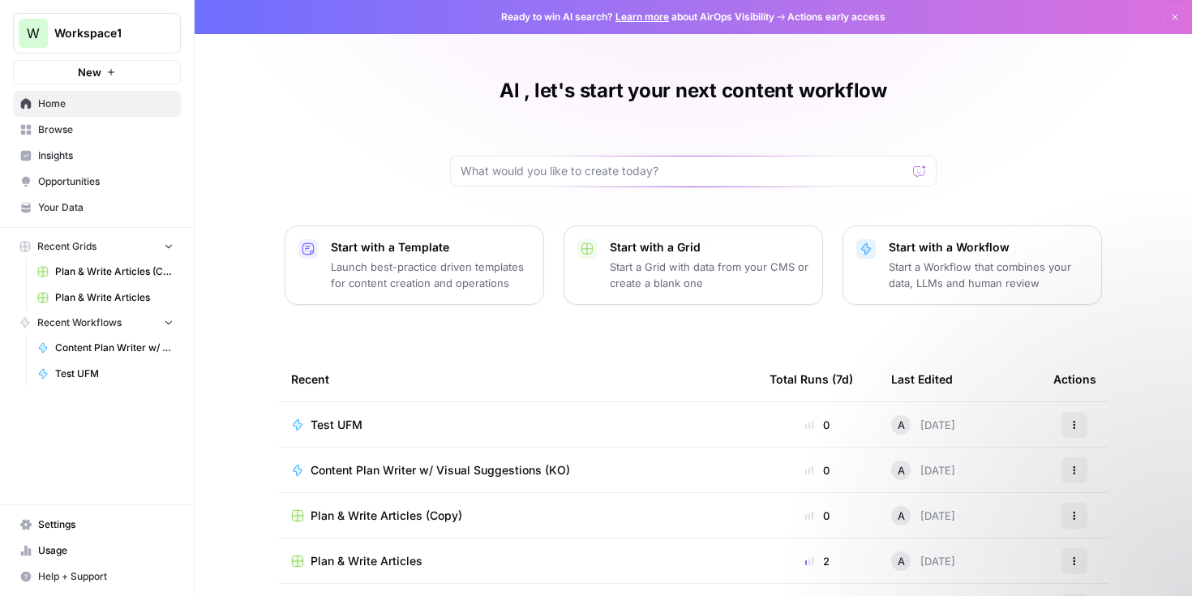
click at [90, 101] on span "Home" at bounding box center [105, 103] width 135 height 15
click at [84, 374] on span "Test UFM" at bounding box center [114, 374] width 118 height 15
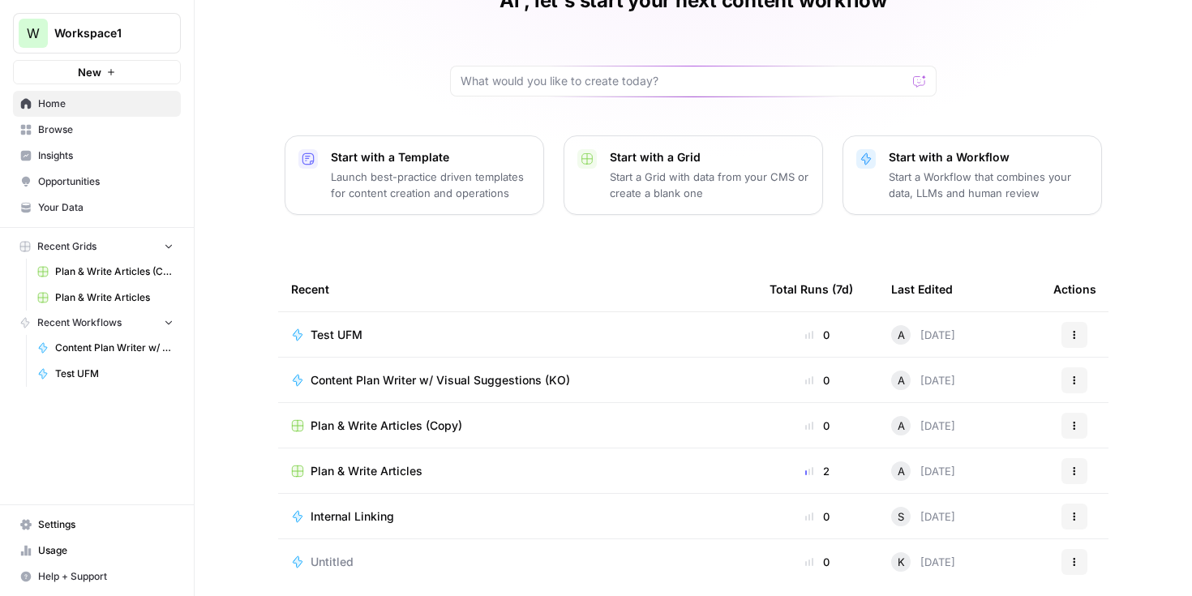
scroll to position [131, 0]
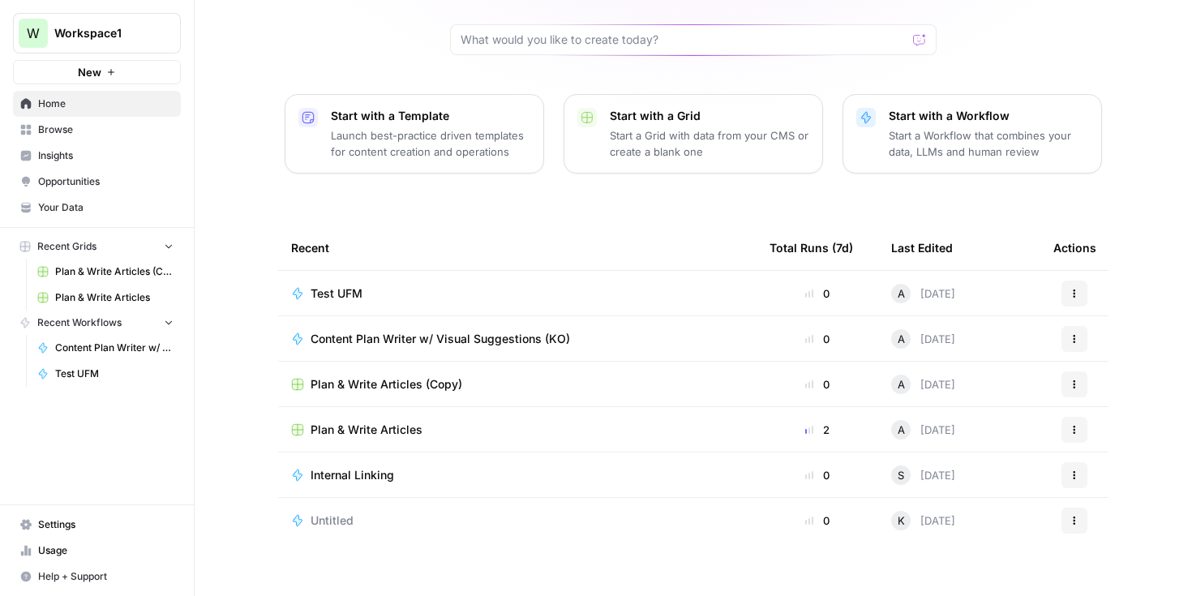
click at [491, 292] on div "Test UFM" at bounding box center [517, 293] width 452 height 16
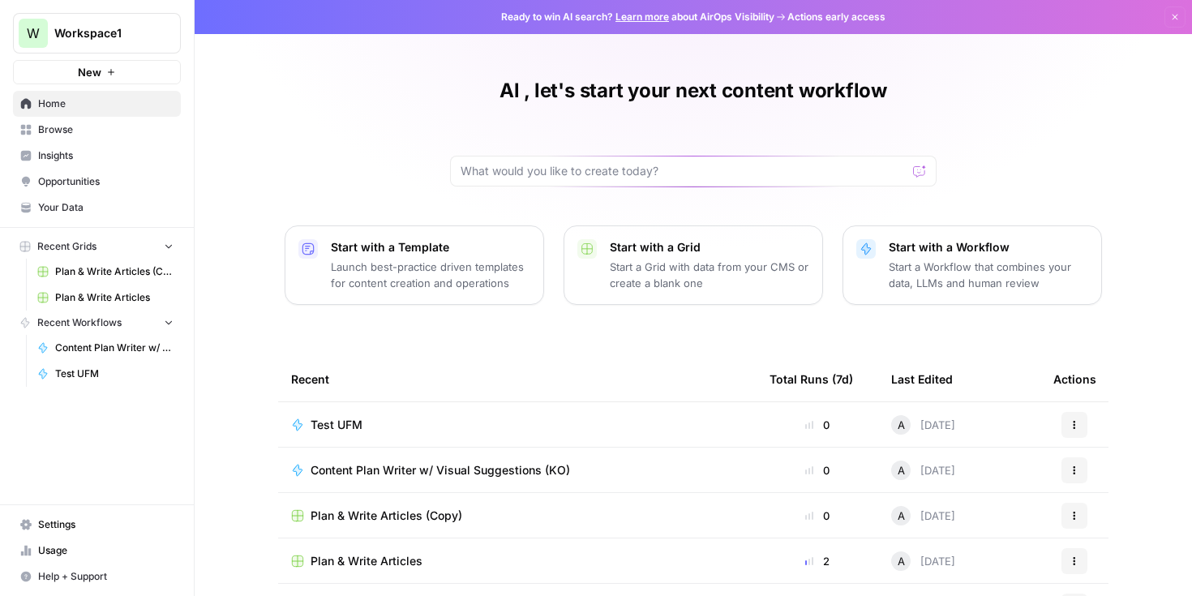
click at [409, 478] on td "Content Plan Writer w/ Visual Suggestions (KO)" at bounding box center [517, 470] width 478 height 45
click at [482, 467] on span "Content Plan Writer w/ Visual Suggestions (KO)" at bounding box center [440, 470] width 259 height 16
